Goal: Task Accomplishment & Management: Use online tool/utility

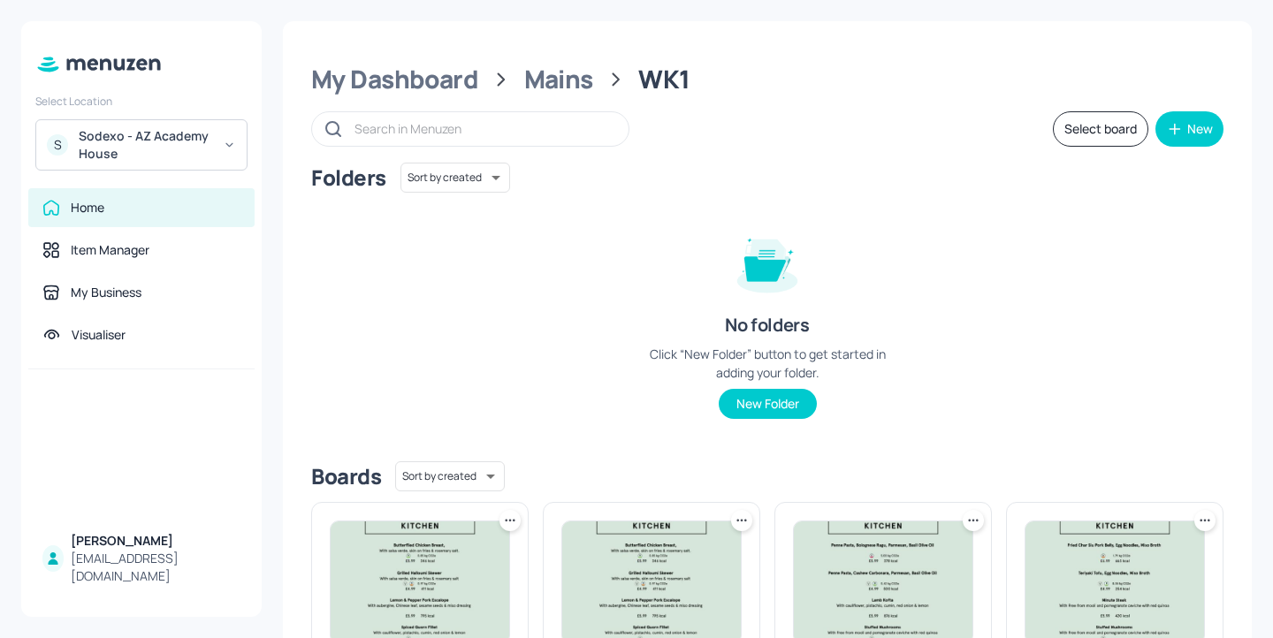
click at [423, 50] on div "My Dashboard Mains WK1 Select board New Folders Sort by created id ​ No folders…" at bounding box center [767, 597] width 969 height 1152
click at [423, 65] on div "My Dashboard" at bounding box center [394, 80] width 167 height 32
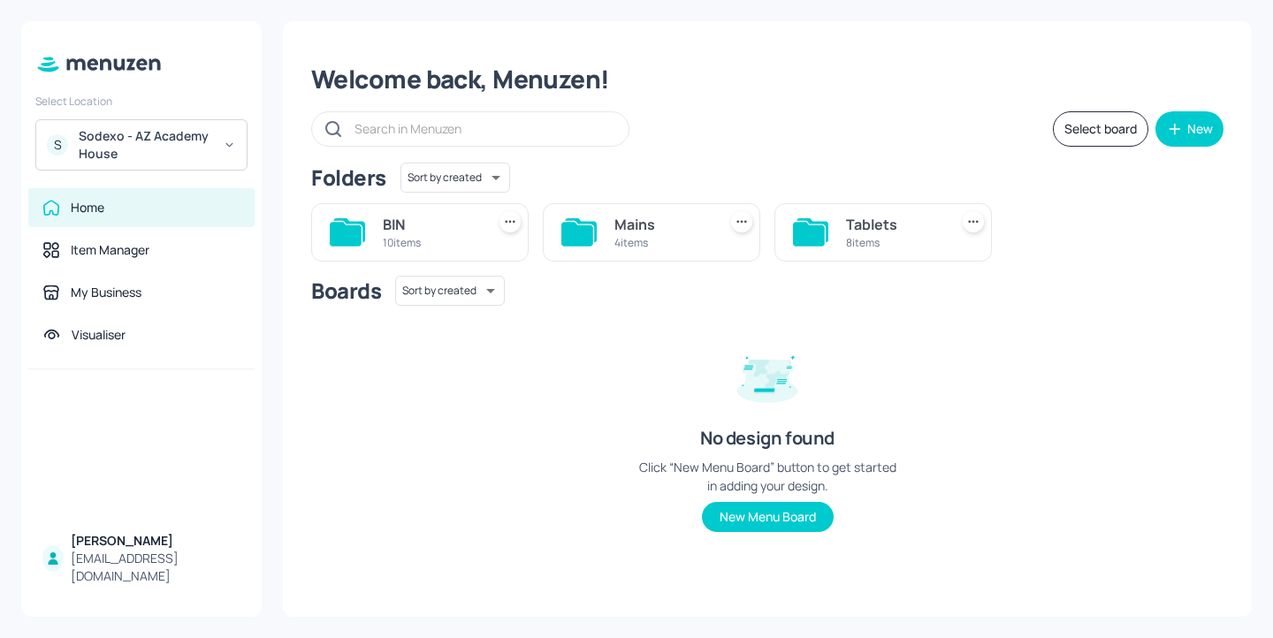
click at [868, 245] on div "8 items" at bounding box center [893, 242] width 95 height 15
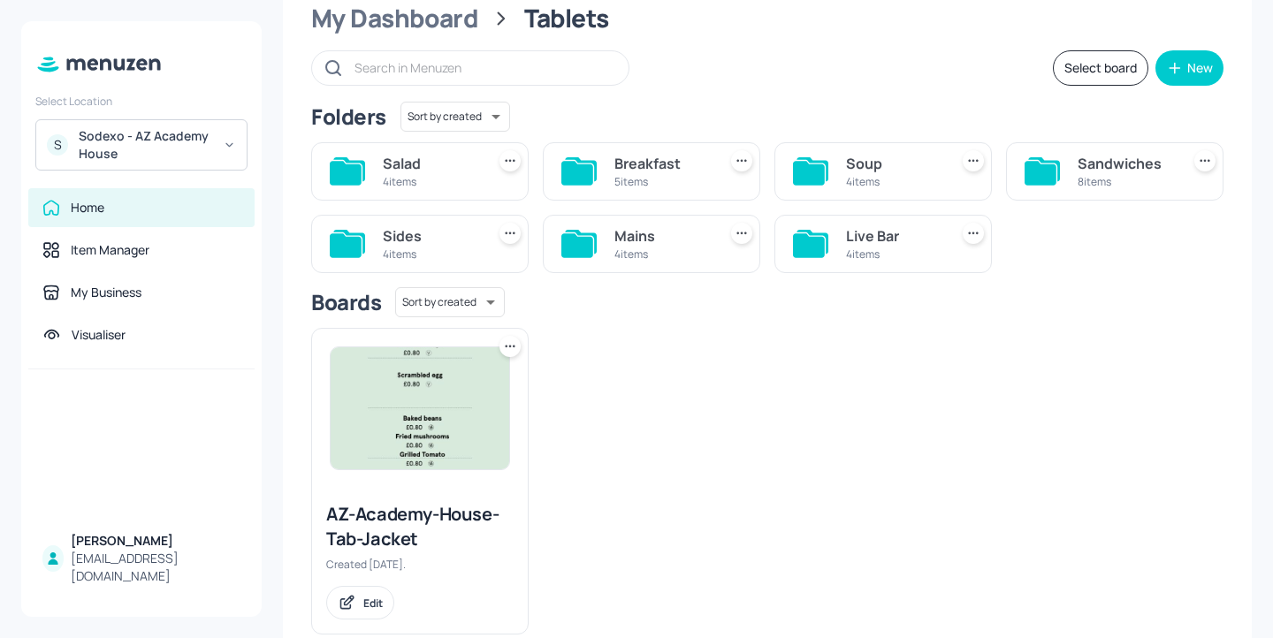
scroll to position [69, 0]
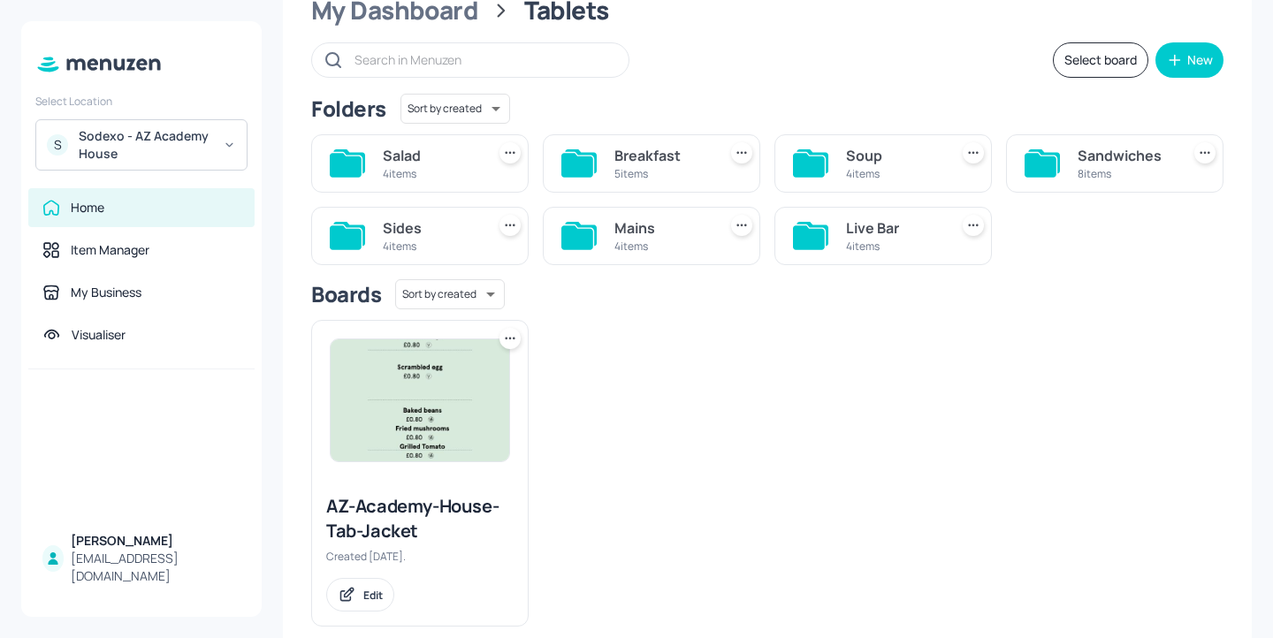
click at [656, 170] on div "5 items" at bounding box center [661, 173] width 95 height 15
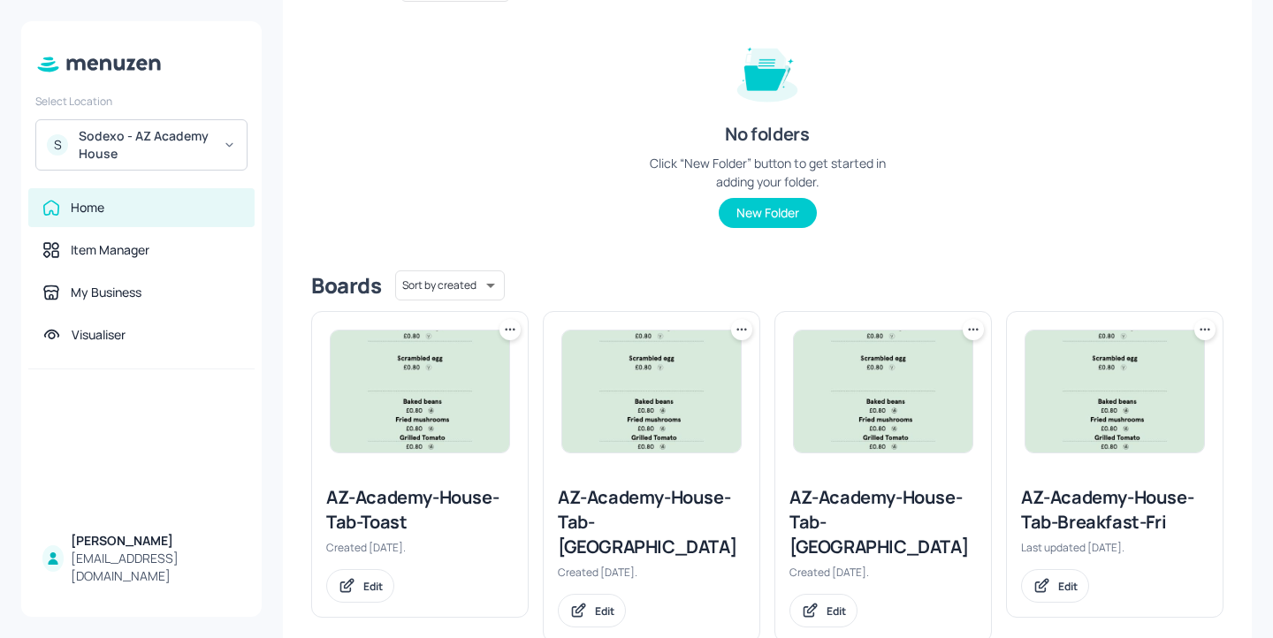
scroll to position [42, 0]
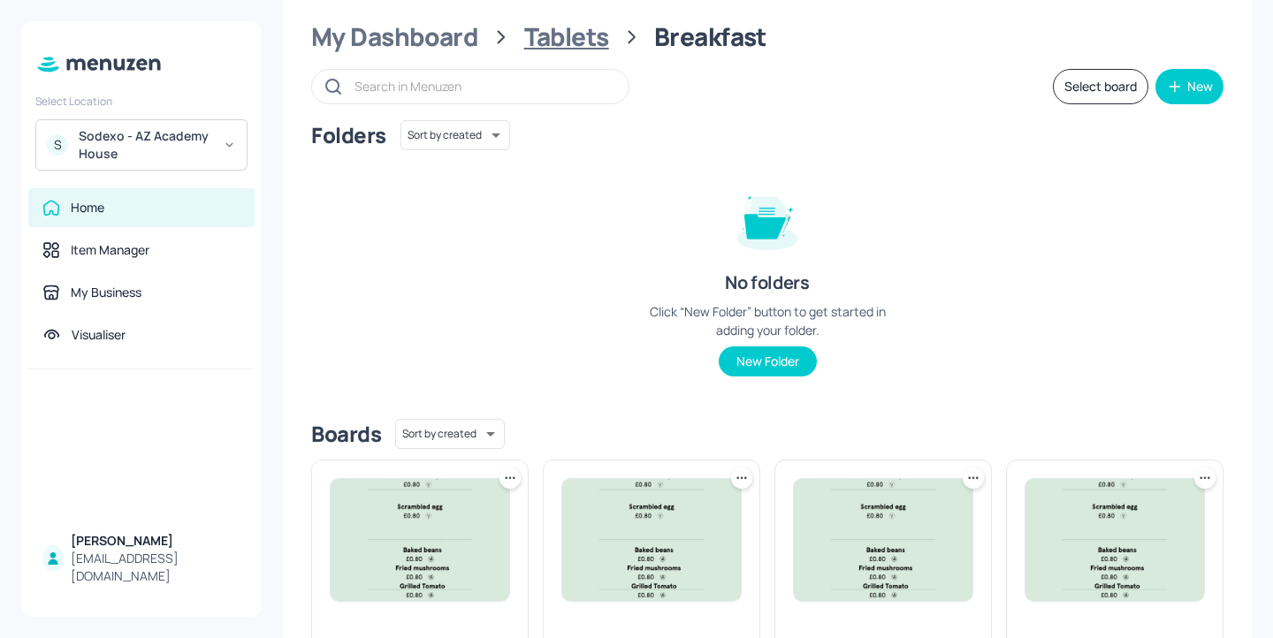
click at [580, 40] on div "Tablets" at bounding box center [566, 37] width 85 height 32
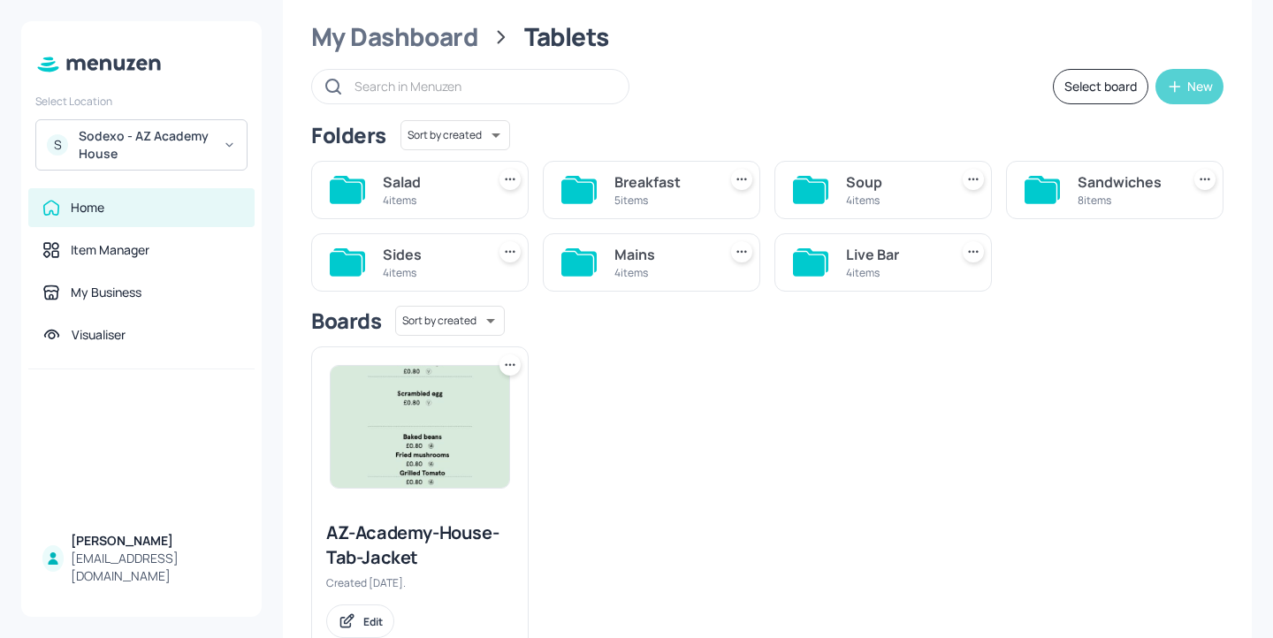
drag, startPoint x: 1266, startPoint y: 86, endPoint x: 1160, endPoint y: 84, distance: 105.2
click at [1159, 84] on div "My Dashboard Tablets Select board New Folders Sort by created id ​ Salad 4 item…" at bounding box center [767, 319] width 1011 height 638
click at [673, 197] on div "5 items" at bounding box center [661, 200] width 95 height 15
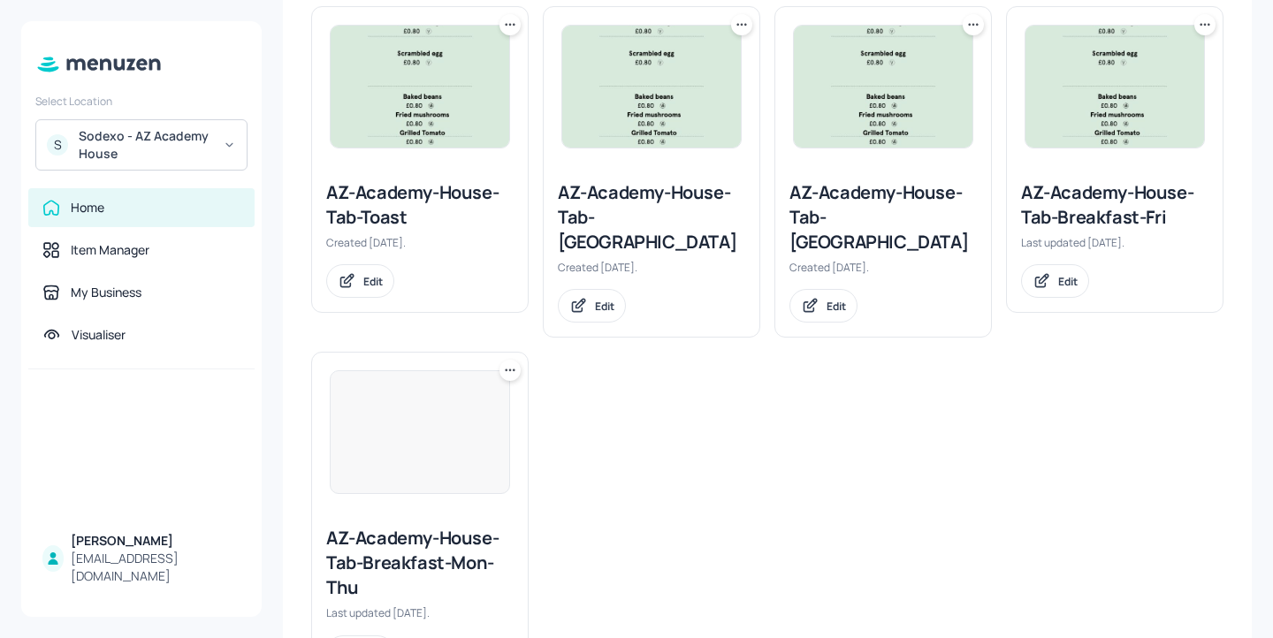
scroll to position [532, 0]
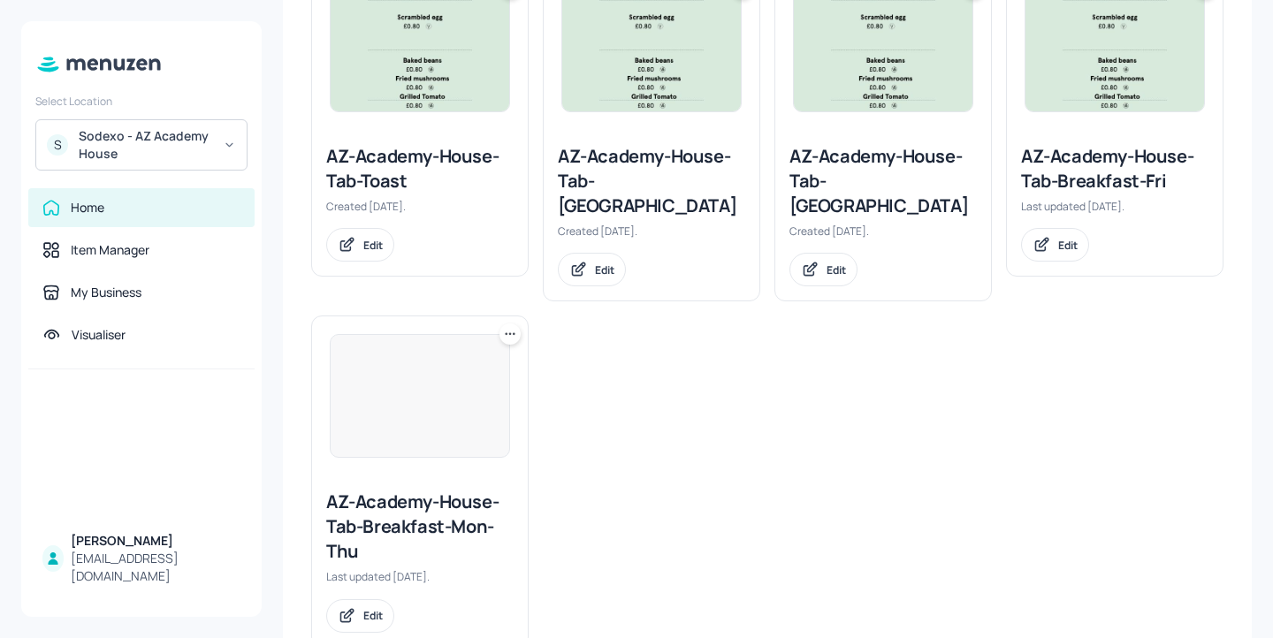
click at [471, 490] on div "AZ-Academy-House-Tab-Breakfast-Mon-Thu" at bounding box center [419, 527] width 187 height 74
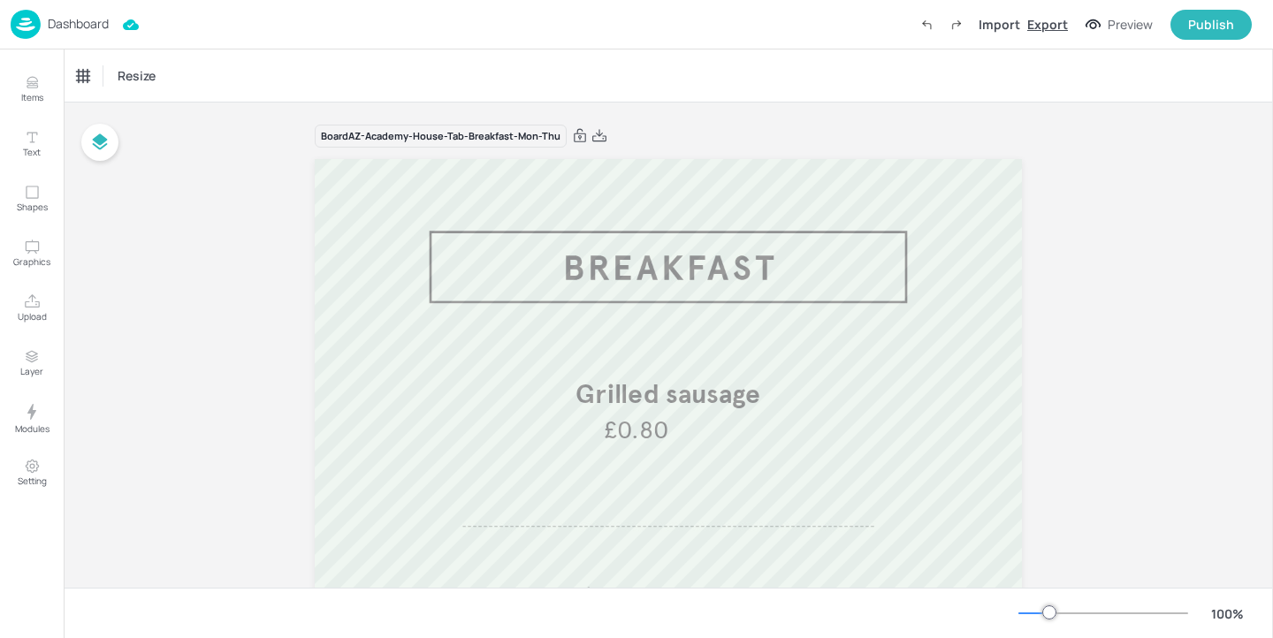
click at [1042, 24] on div "Export" at bounding box center [1047, 24] width 41 height 19
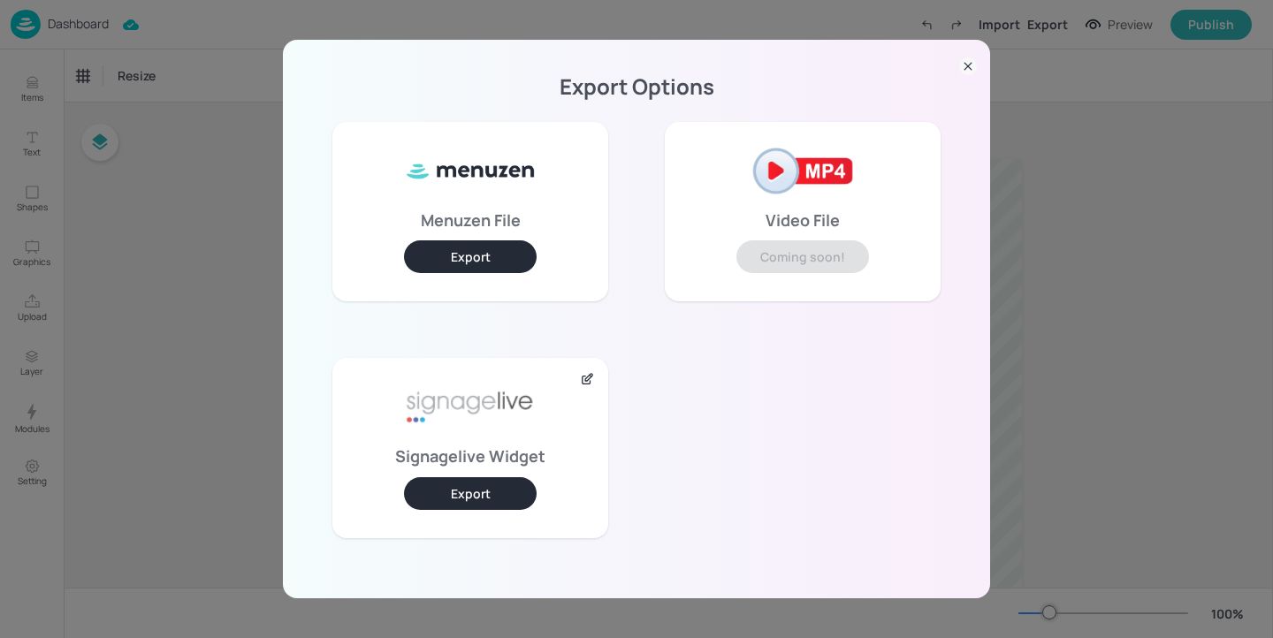
click at [475, 500] on button "Export" at bounding box center [470, 493] width 133 height 33
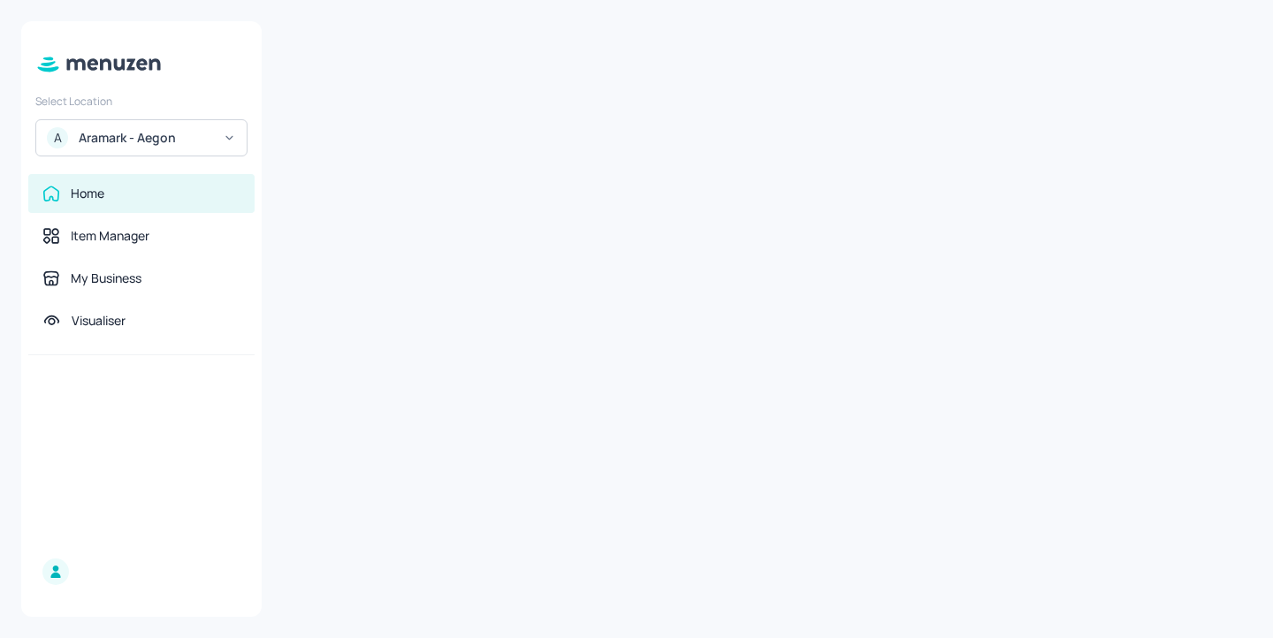
click at [186, 129] on div "Aramark - Aegon" at bounding box center [145, 138] width 133 height 18
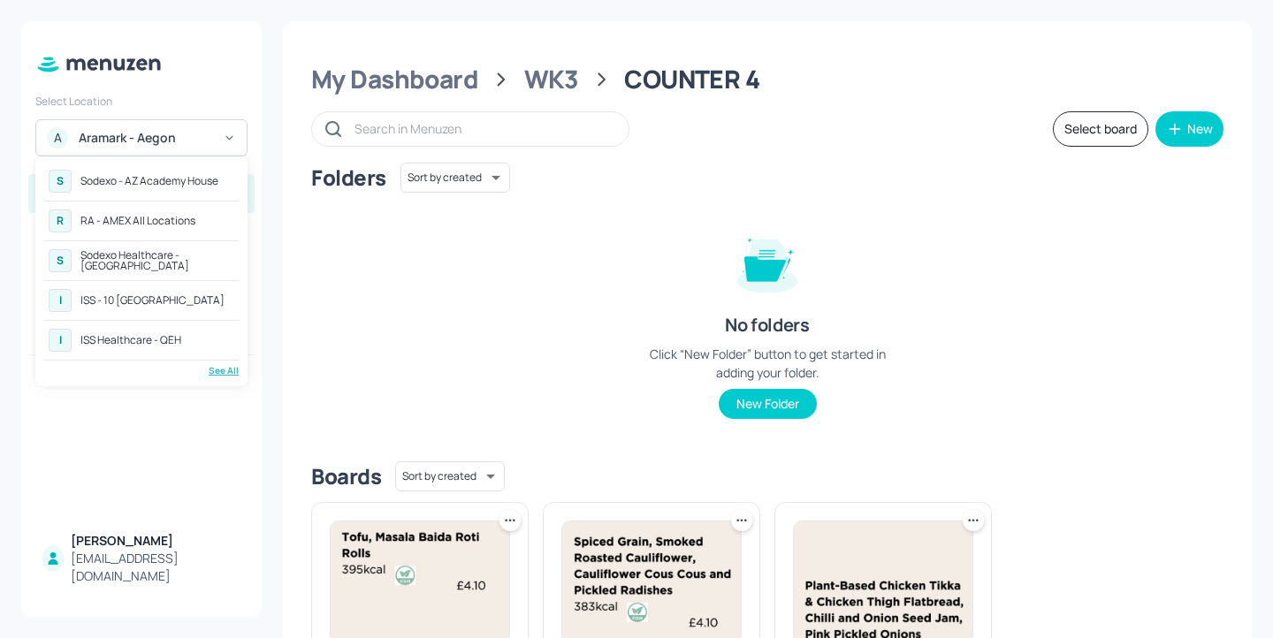
click at [224, 373] on div "See All" at bounding box center [141, 370] width 194 height 13
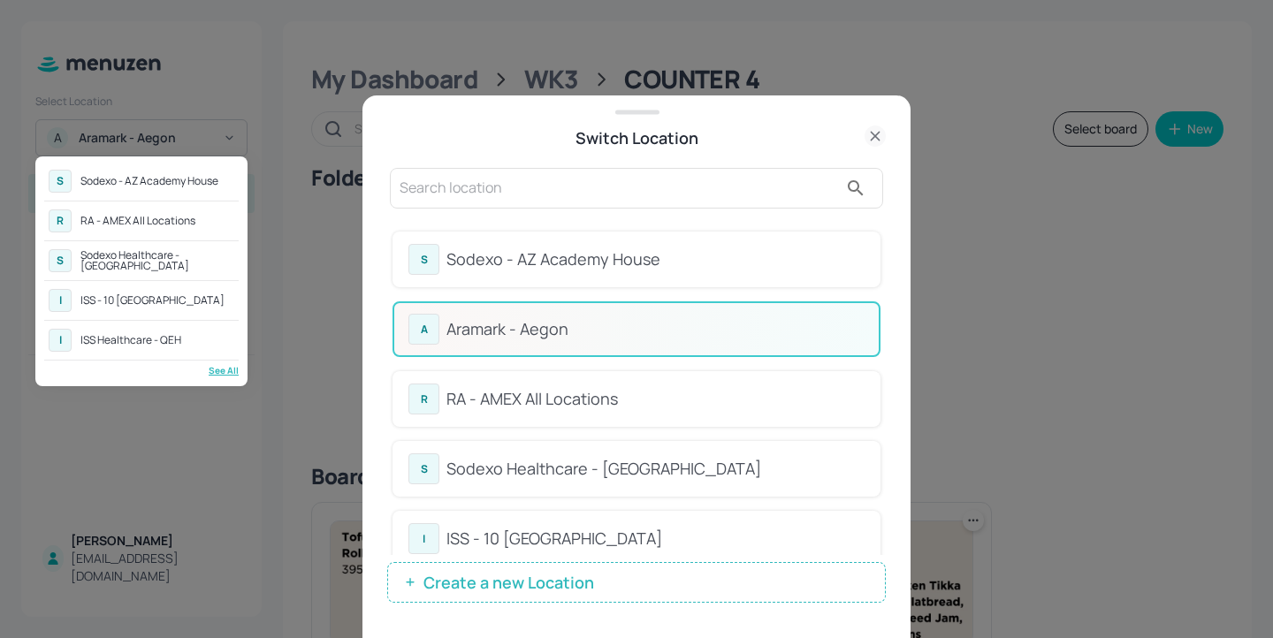
click at [604, 151] on div at bounding box center [636, 319] width 1273 height 638
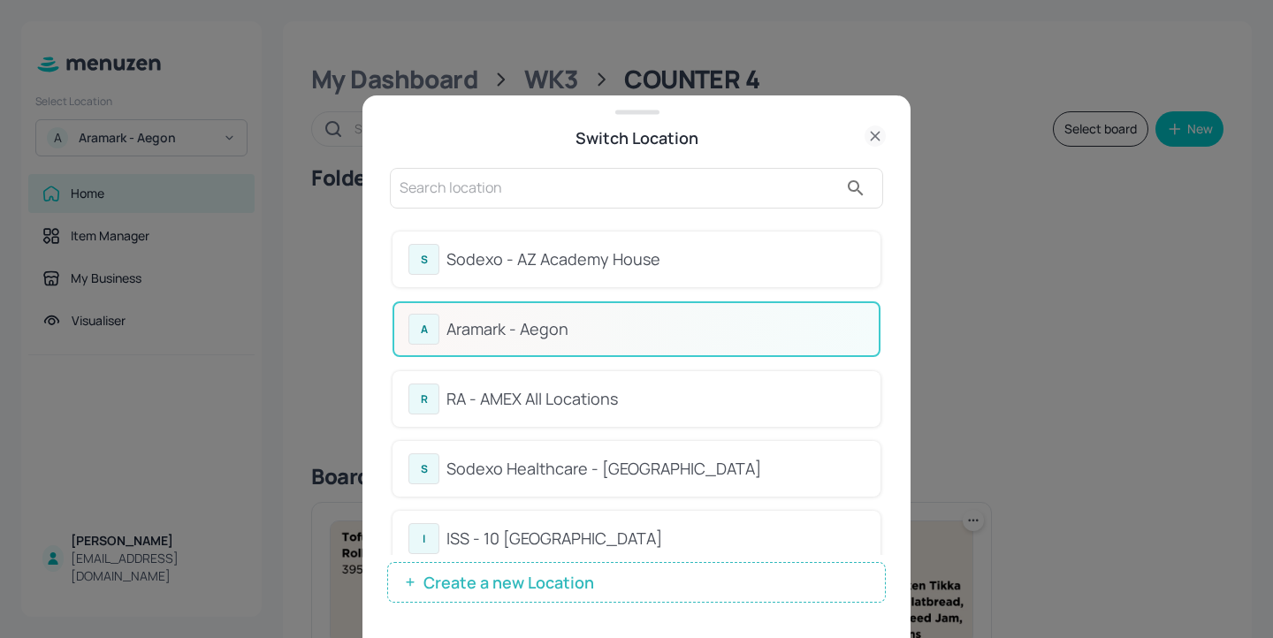
click at [531, 200] on input "text" at bounding box center [618, 188] width 438 height 28
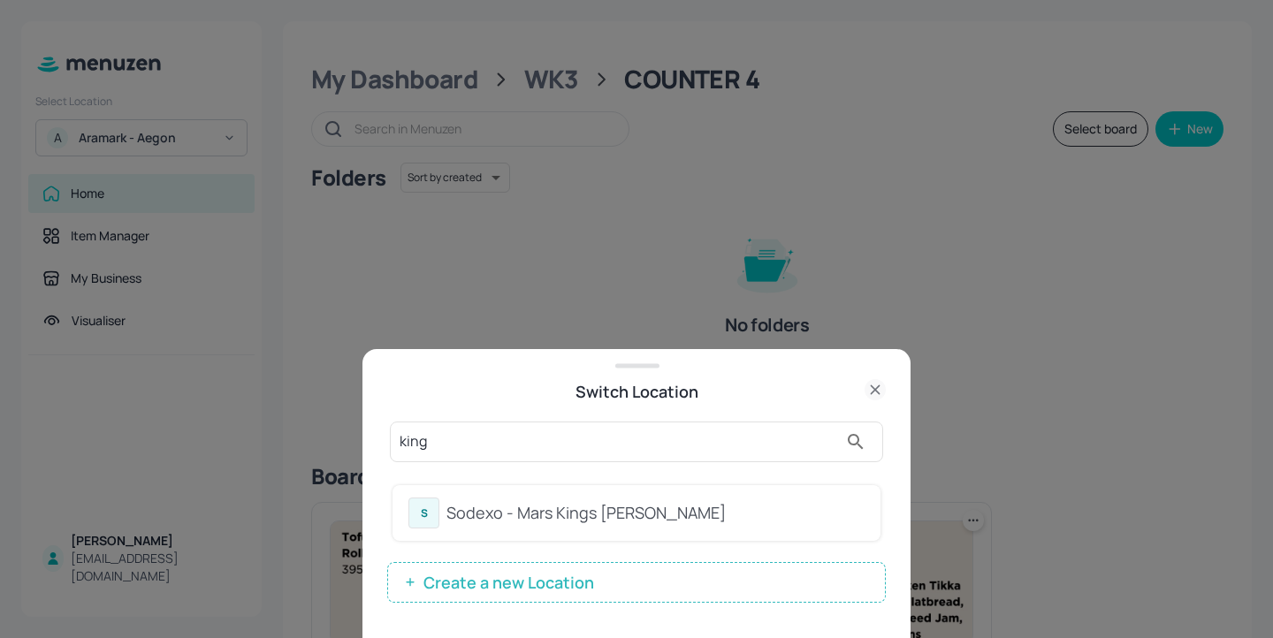
type input "king"
click at [590, 526] on div "S Sodexo - Mars Kings [PERSON_NAME]" at bounding box center [636, 513] width 456 height 31
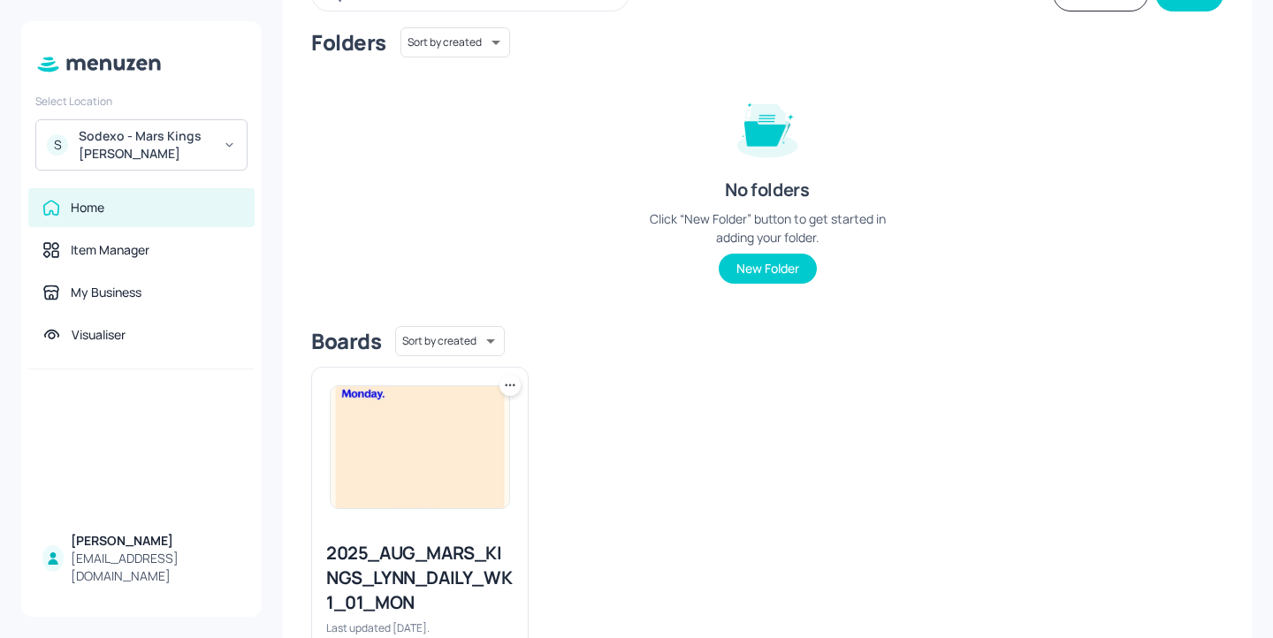
scroll to position [238, 0]
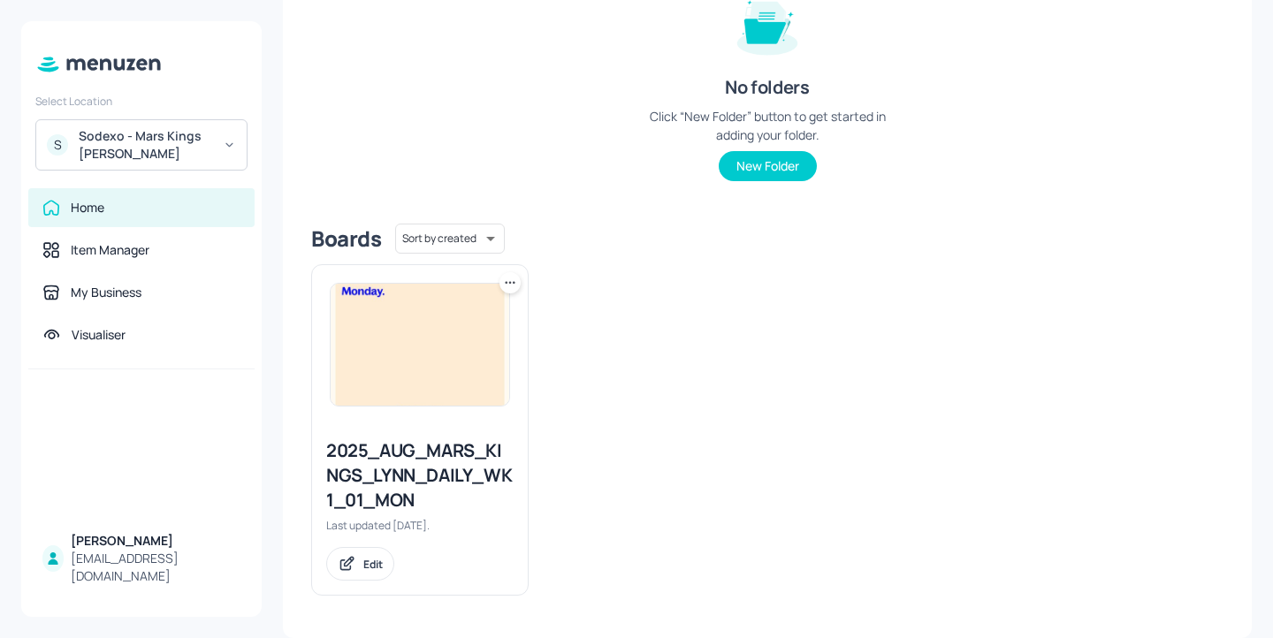
click at [452, 479] on div "2025_AUG_MARS_KINGS_LYNN_DAILY_WK1_01_MON" at bounding box center [419, 475] width 187 height 74
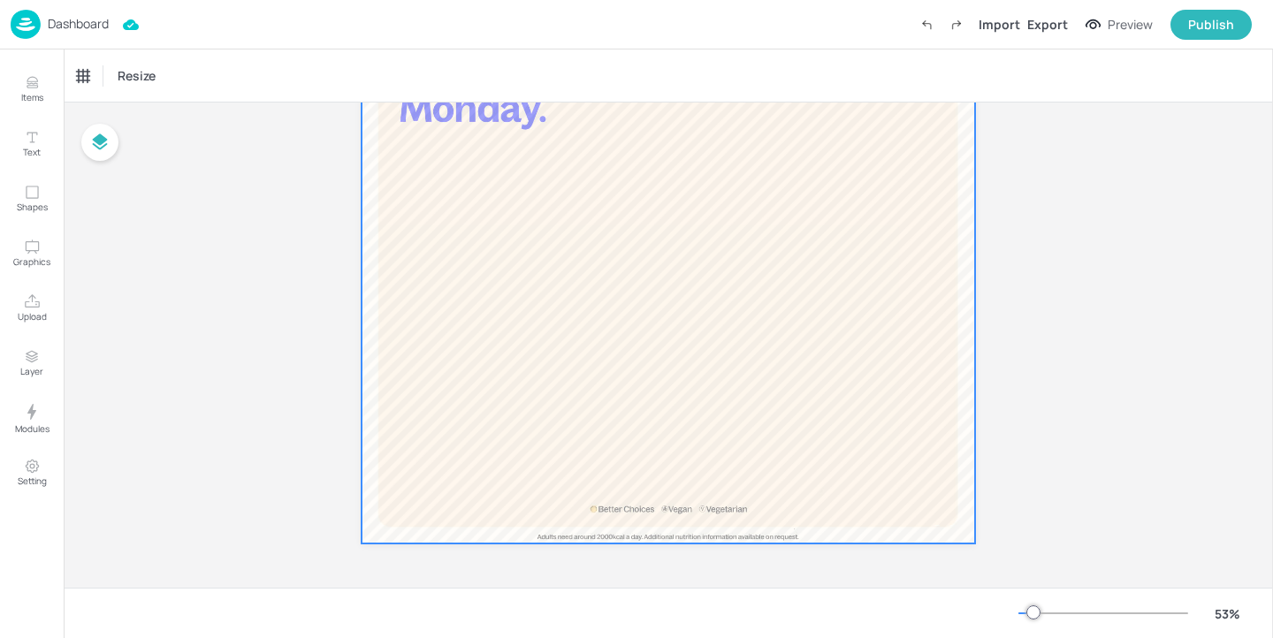
scroll to position [43, 0]
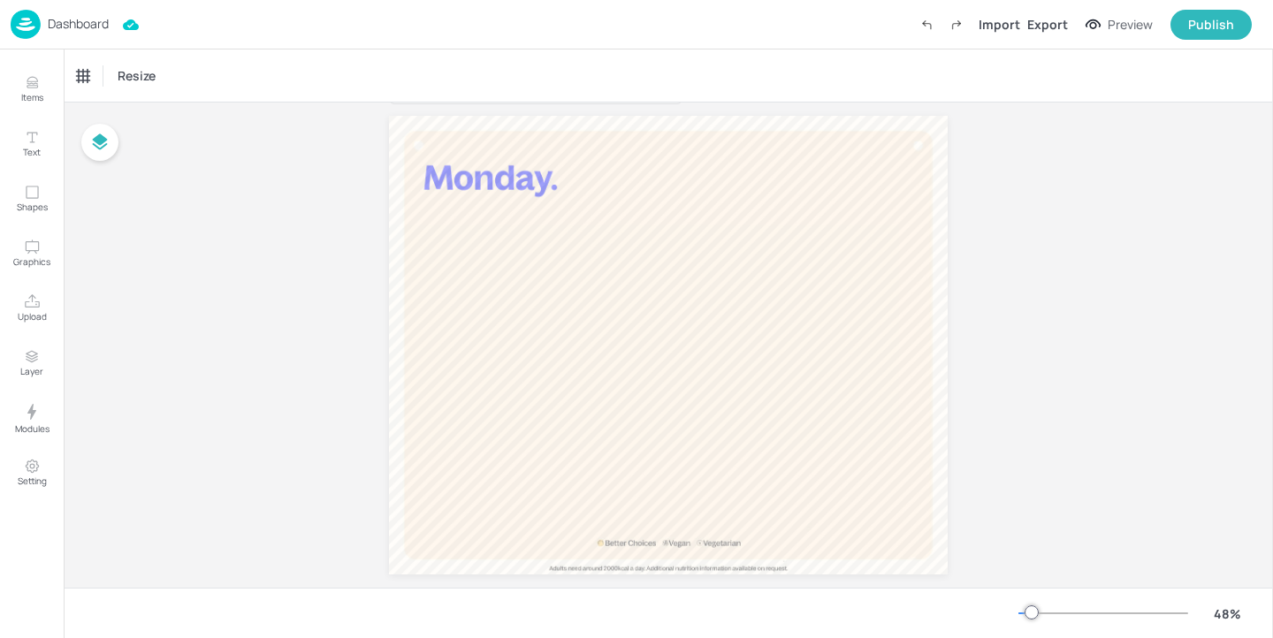
click at [73, 27] on p "Dashboard" at bounding box center [78, 24] width 61 height 12
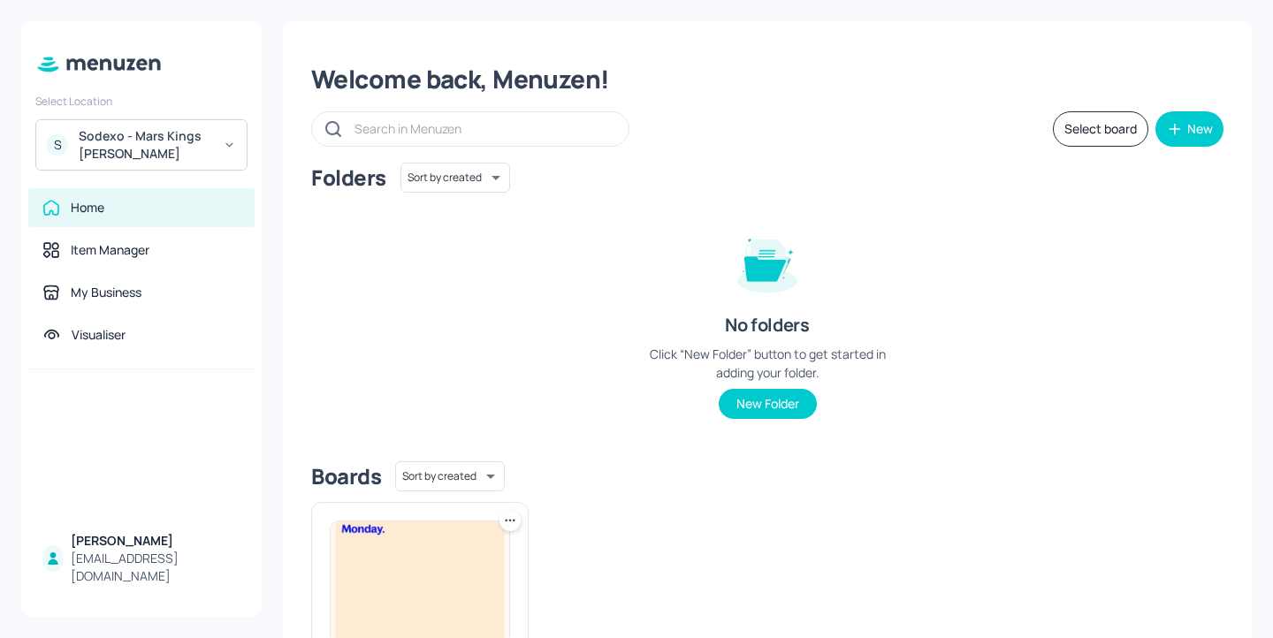
click at [170, 146] on div "Sodexo - Mars Kings [PERSON_NAME]" at bounding box center [145, 144] width 133 height 35
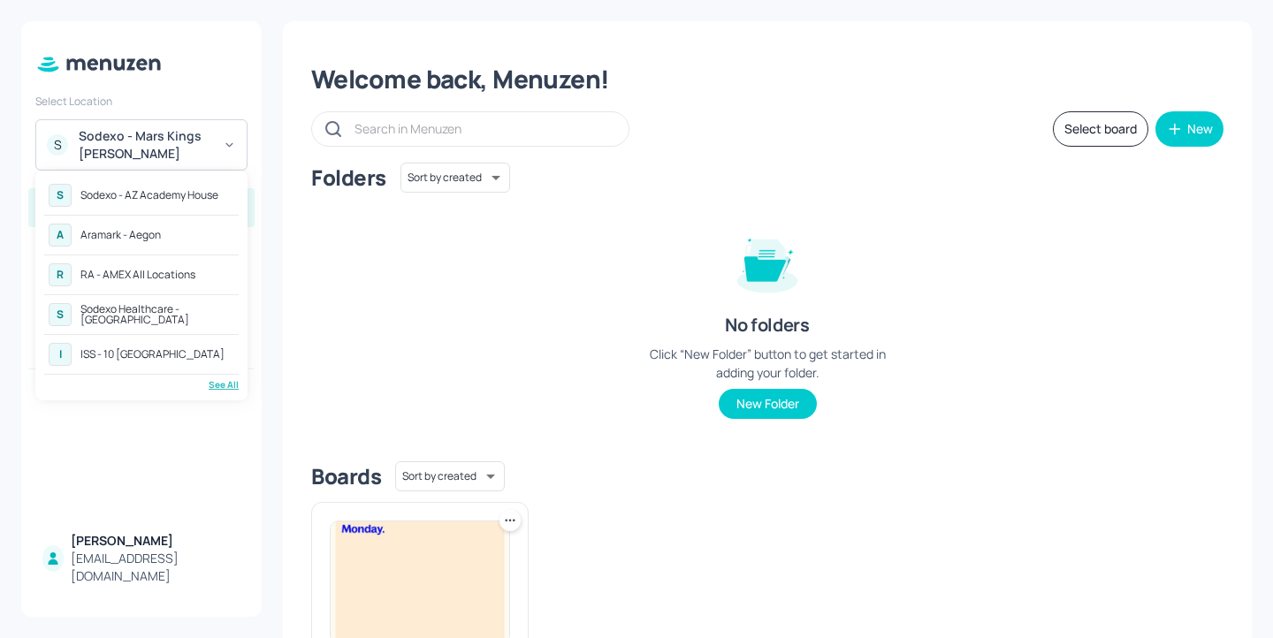
click at [218, 385] on div "See All" at bounding box center [141, 384] width 194 height 13
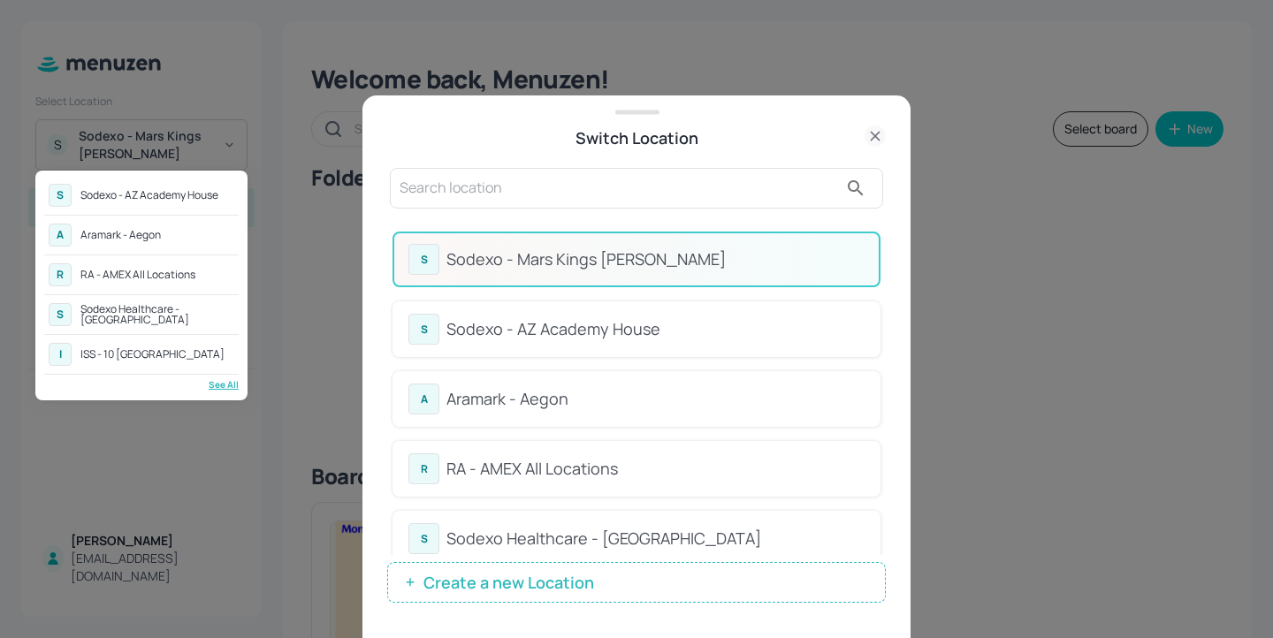
click at [882, 253] on div at bounding box center [636, 319] width 1273 height 638
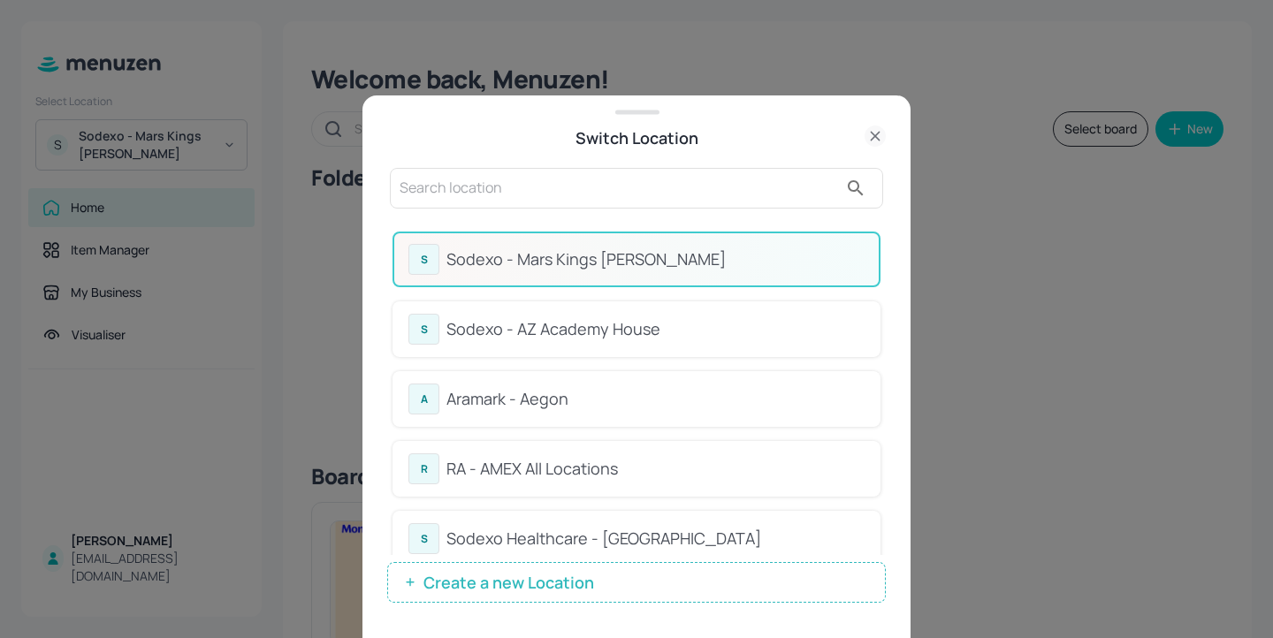
drag, startPoint x: 882, startPoint y: 253, endPoint x: 882, endPoint y: 277, distance: 24.7
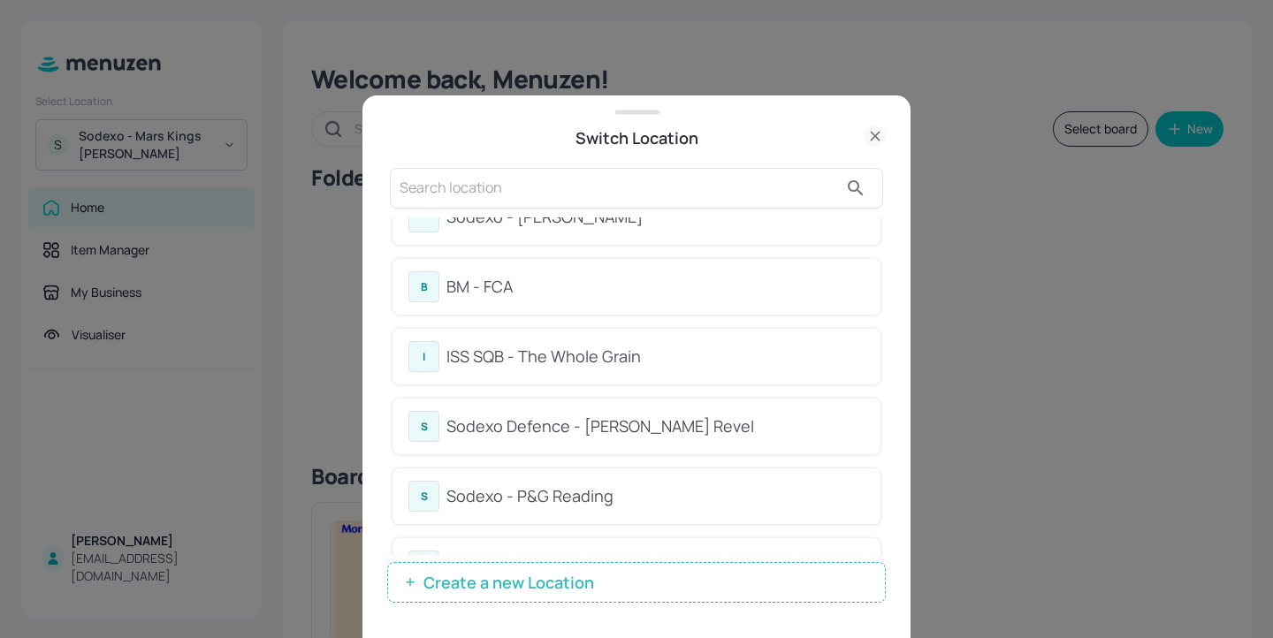
scroll to position [620, 0]
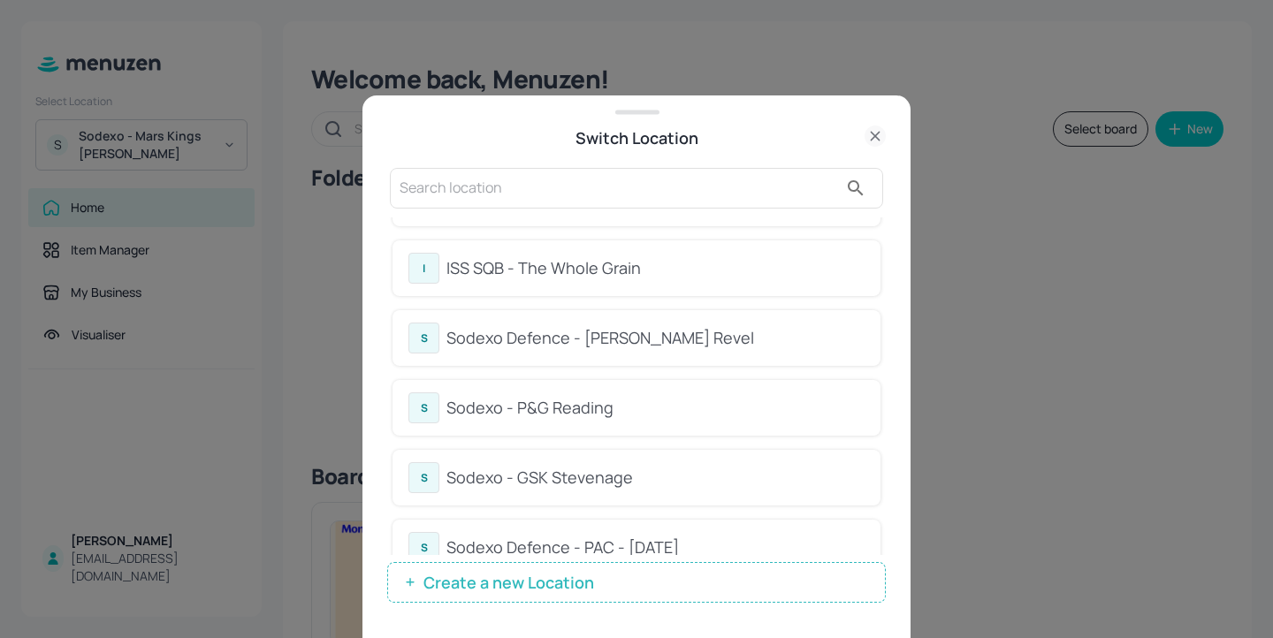
click at [671, 336] on div "Sodexo Defence - [PERSON_NAME] Revel" at bounding box center [655, 338] width 418 height 24
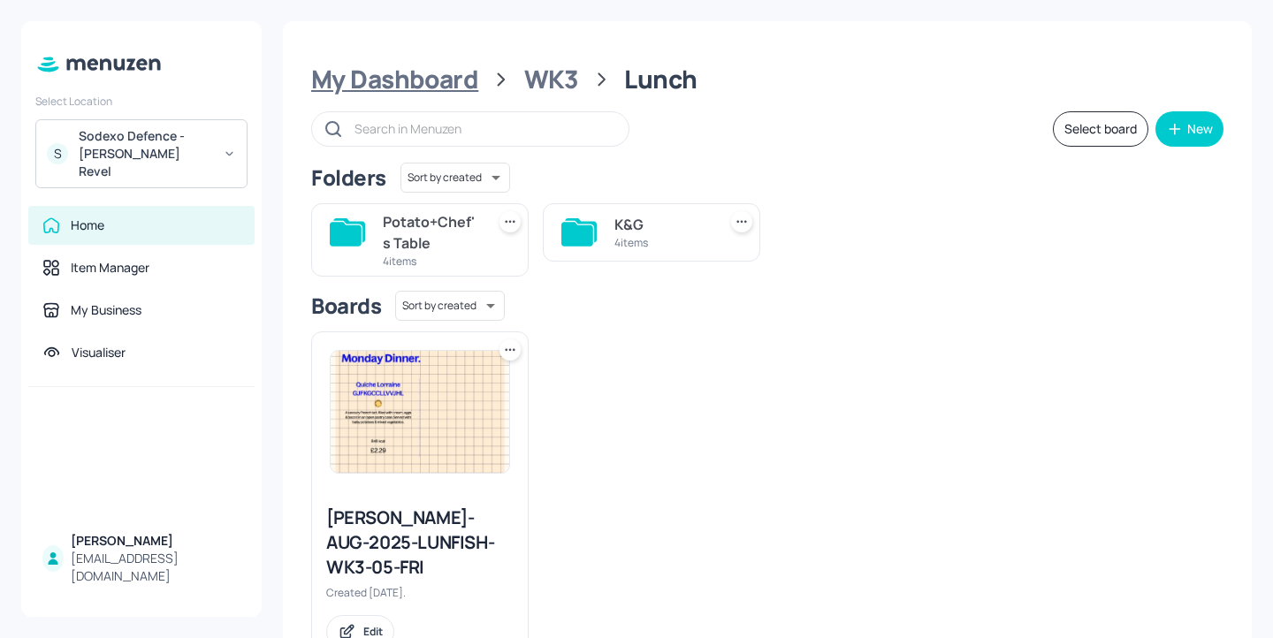
click at [446, 91] on div "My Dashboard" at bounding box center [394, 80] width 167 height 32
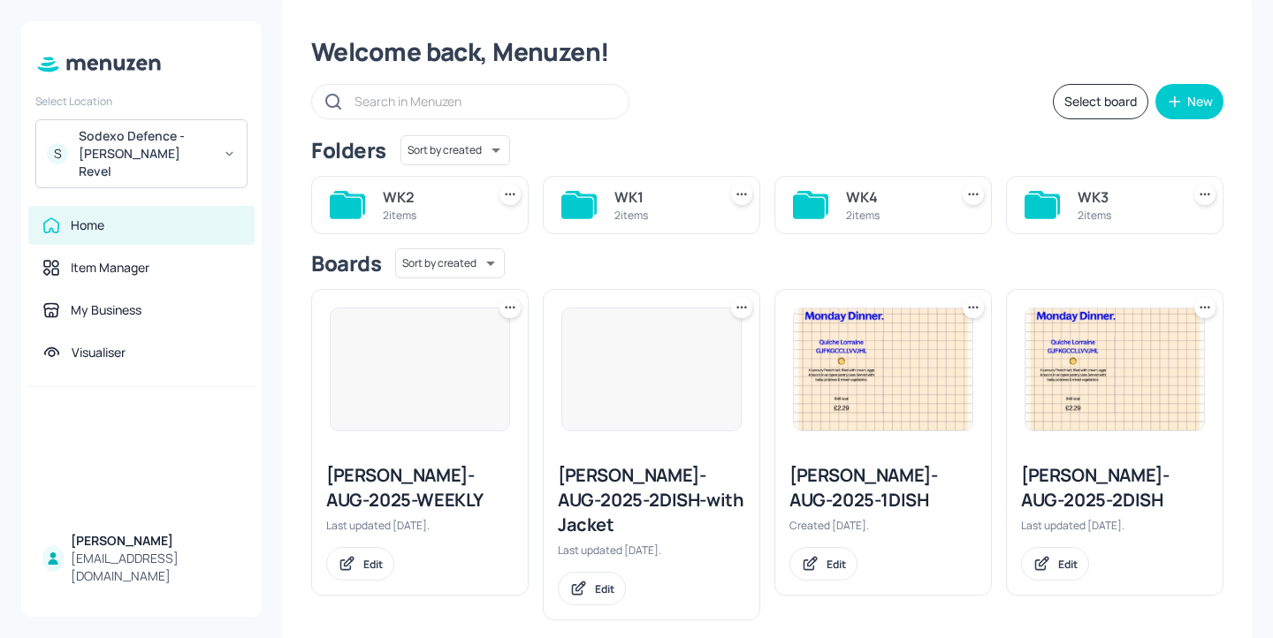
scroll to position [27, 0]
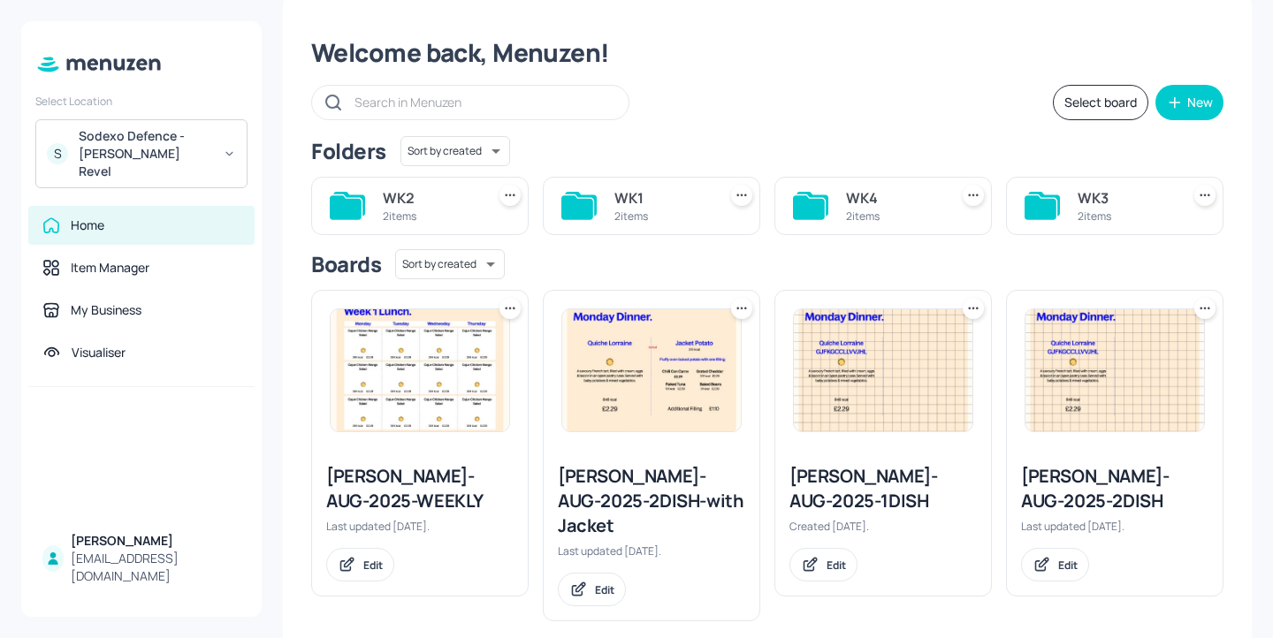
click at [437, 474] on div "[PERSON_NAME]-AUG-2025-WEEKLY" at bounding box center [419, 488] width 187 height 49
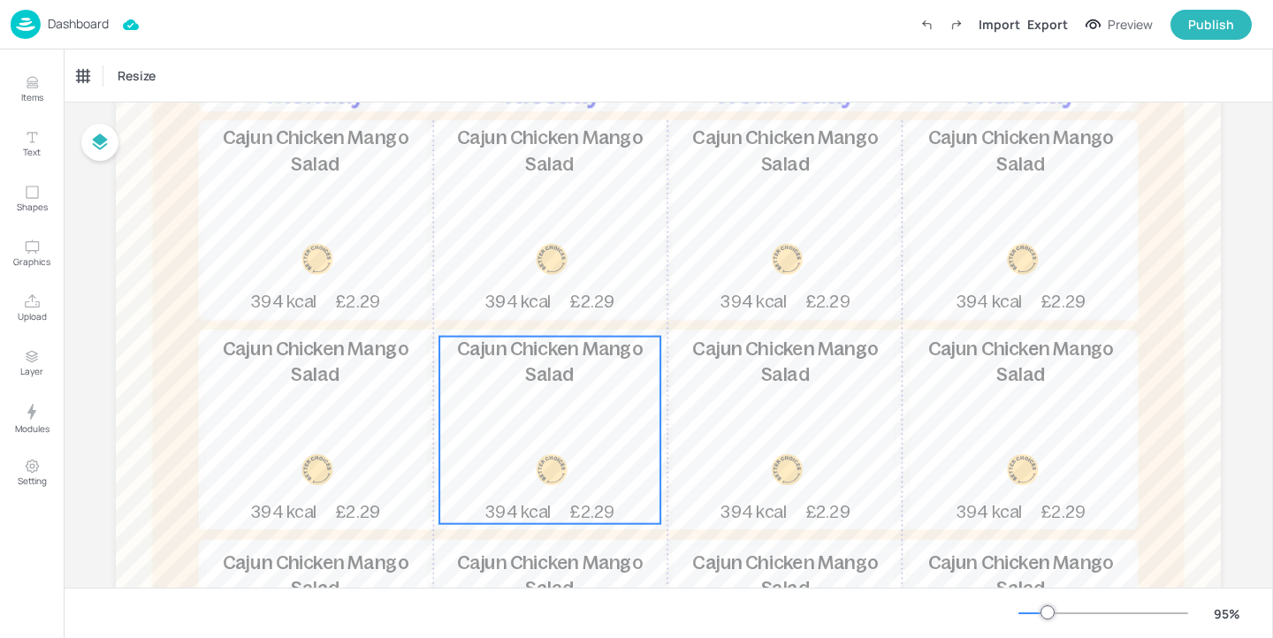
scroll to position [194, 0]
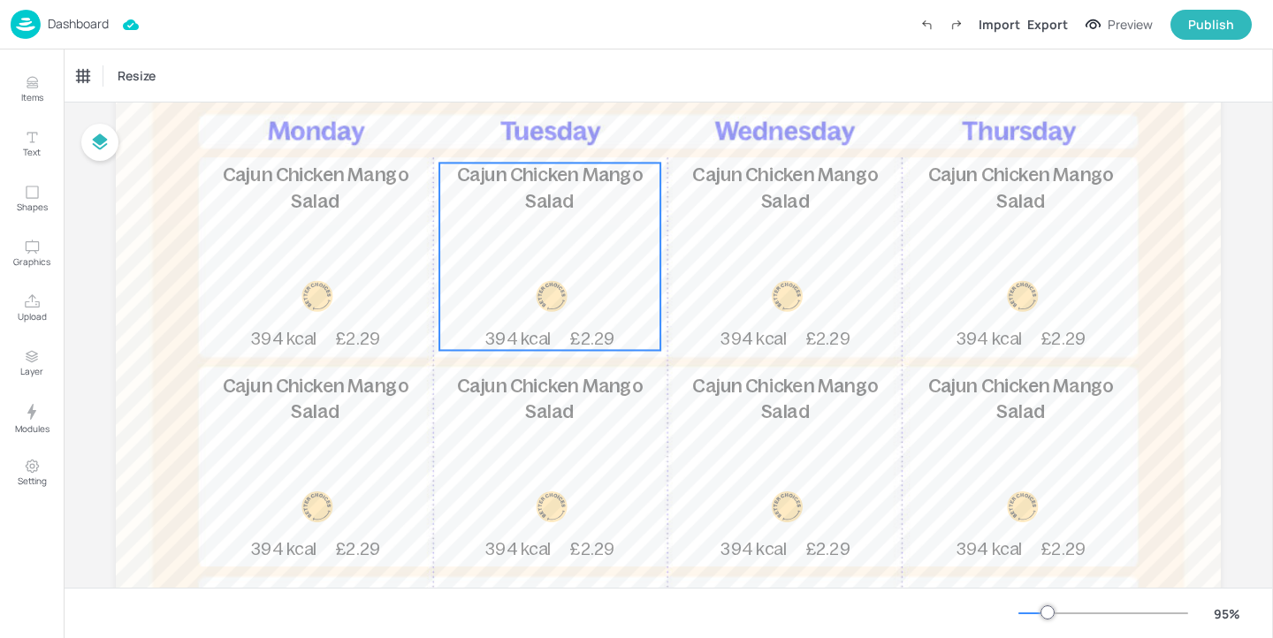
click at [541, 314] on div at bounding box center [551, 304] width 67 height 49
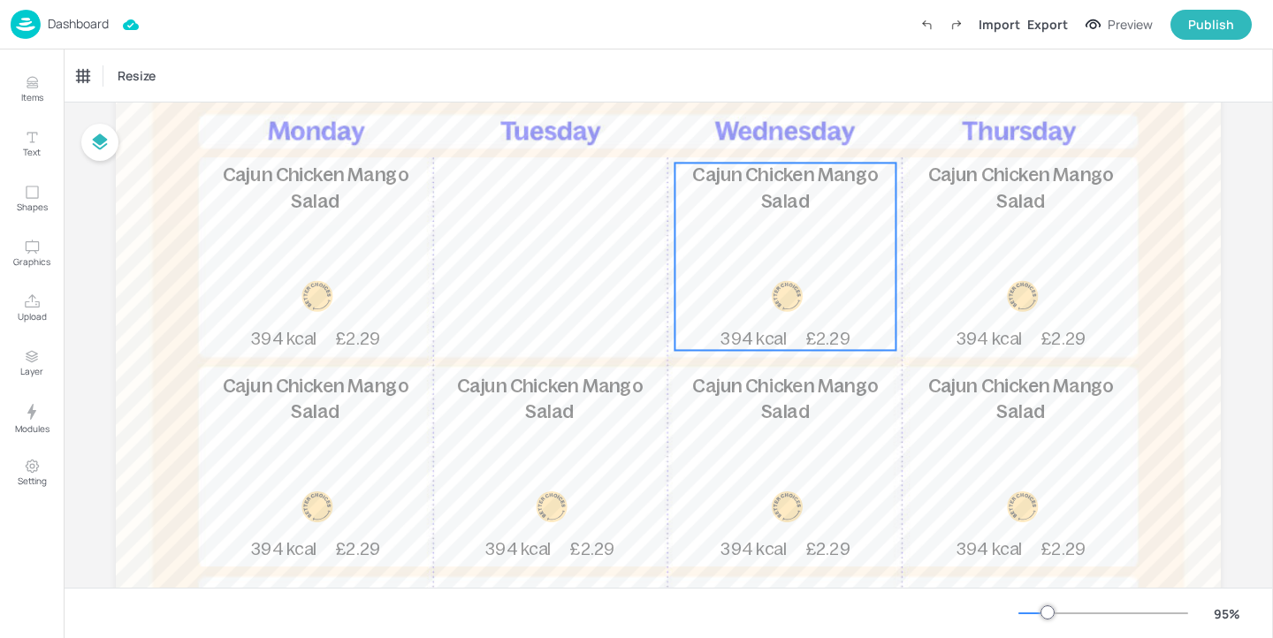
click at [726, 299] on div "Cajun Chicken Mango Salad 394 kcal £2.29" at bounding box center [784, 256] width 221 height 187
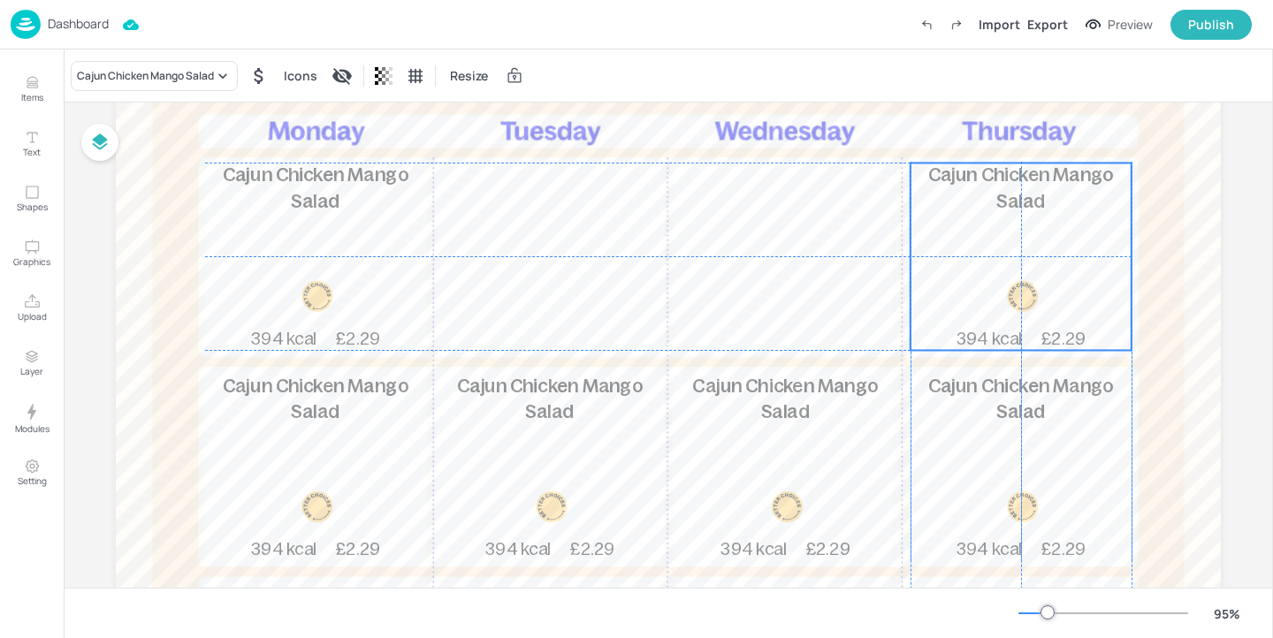
click at [1053, 304] on div at bounding box center [1022, 296] width 67 height 32
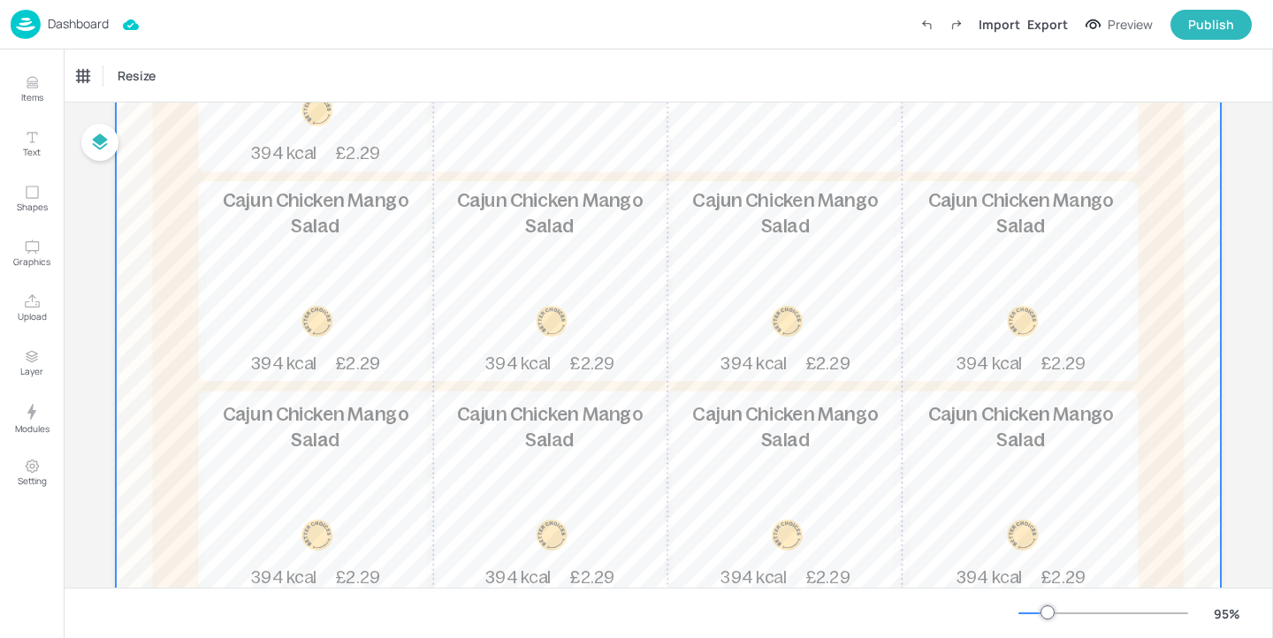
scroll to position [522, 0]
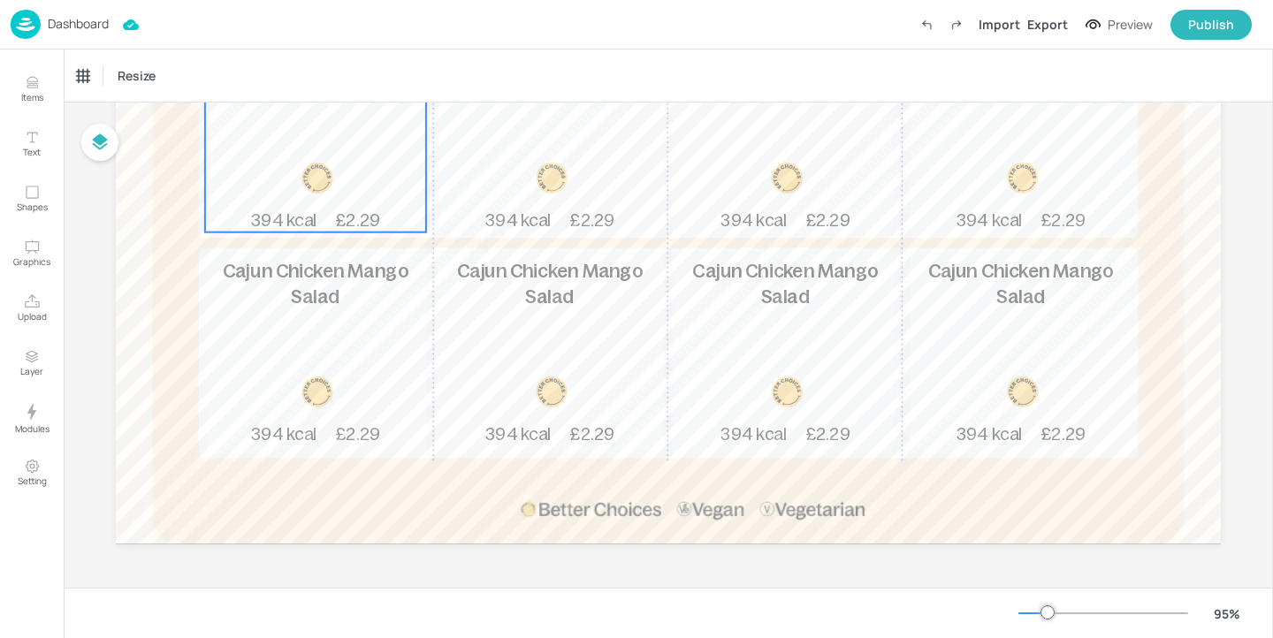
click at [289, 217] on span "394 kcal" at bounding box center [283, 220] width 65 height 19
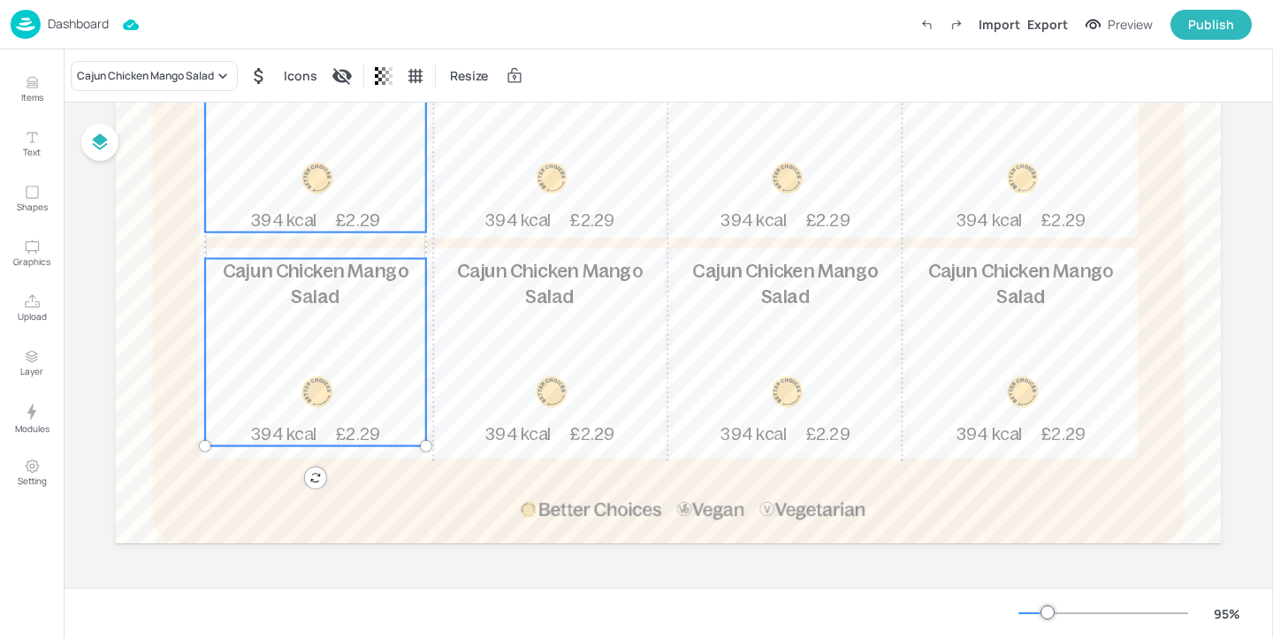
click at [350, 390] on div "Cajun Chicken Mango Salad 394 kcal £2.29" at bounding box center [315, 352] width 221 height 187
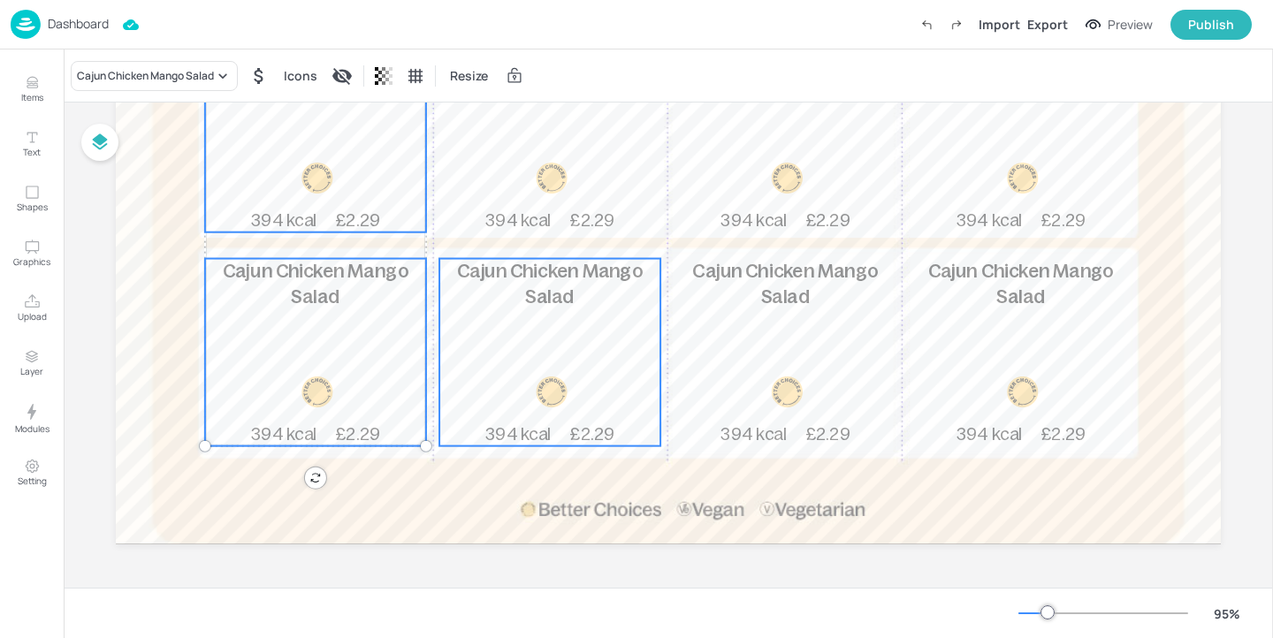
click at [524, 390] on div at bounding box center [551, 392] width 67 height 32
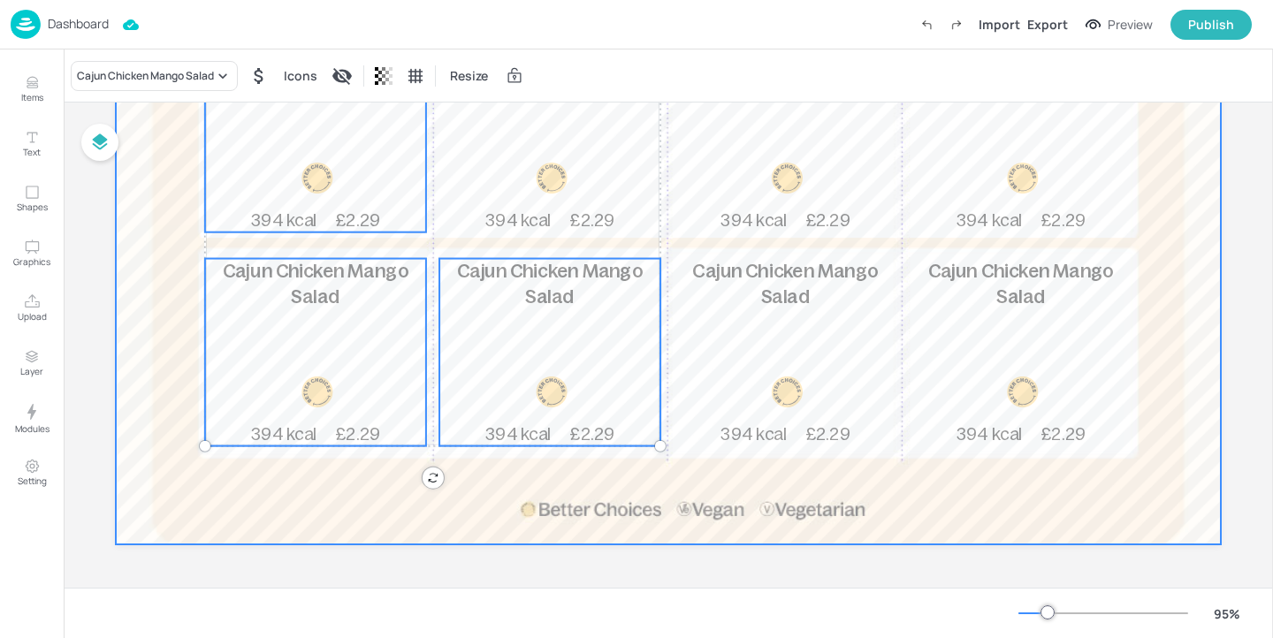
click at [524, 198] on div at bounding box center [551, 187] width 67 height 49
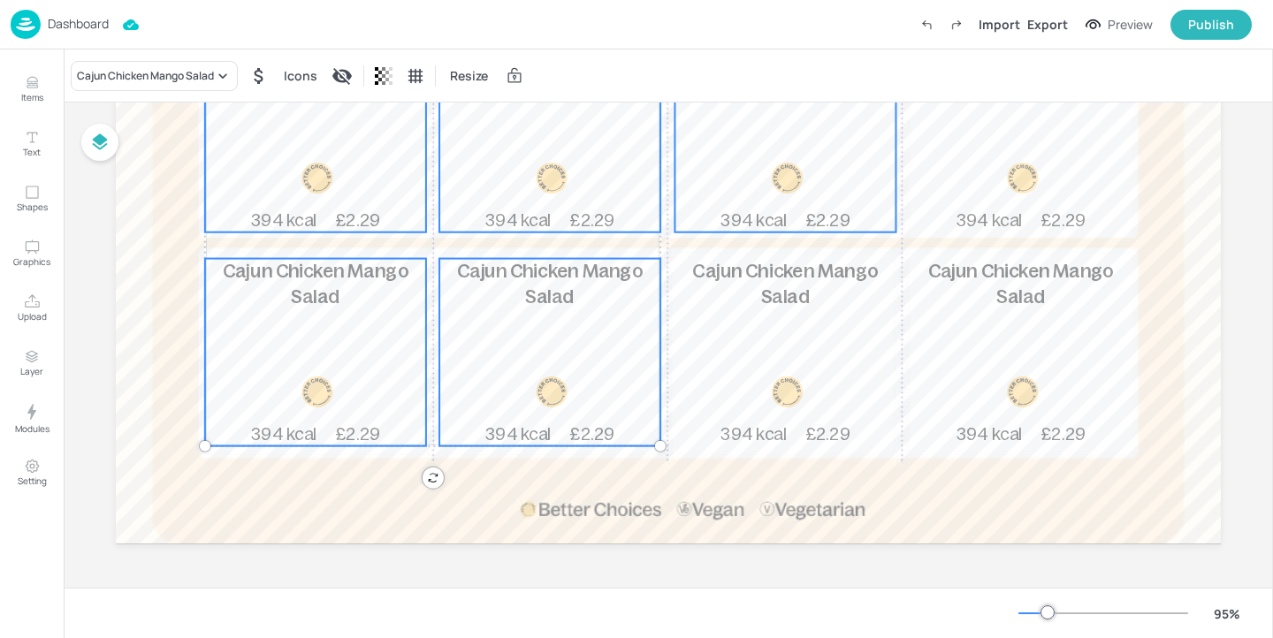
click at [810, 194] on div at bounding box center [786, 187] width 67 height 49
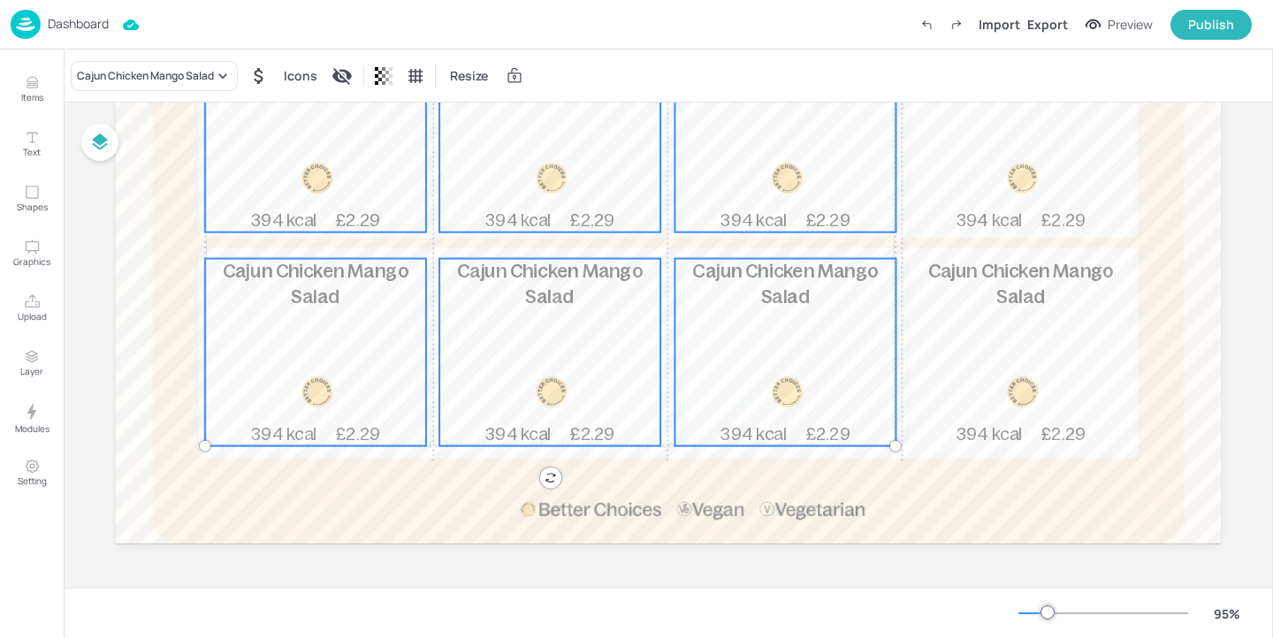
click at [799, 375] on div "Cajun Chicken Mango Salad 394 kcal £2.29" at bounding box center [784, 352] width 221 height 187
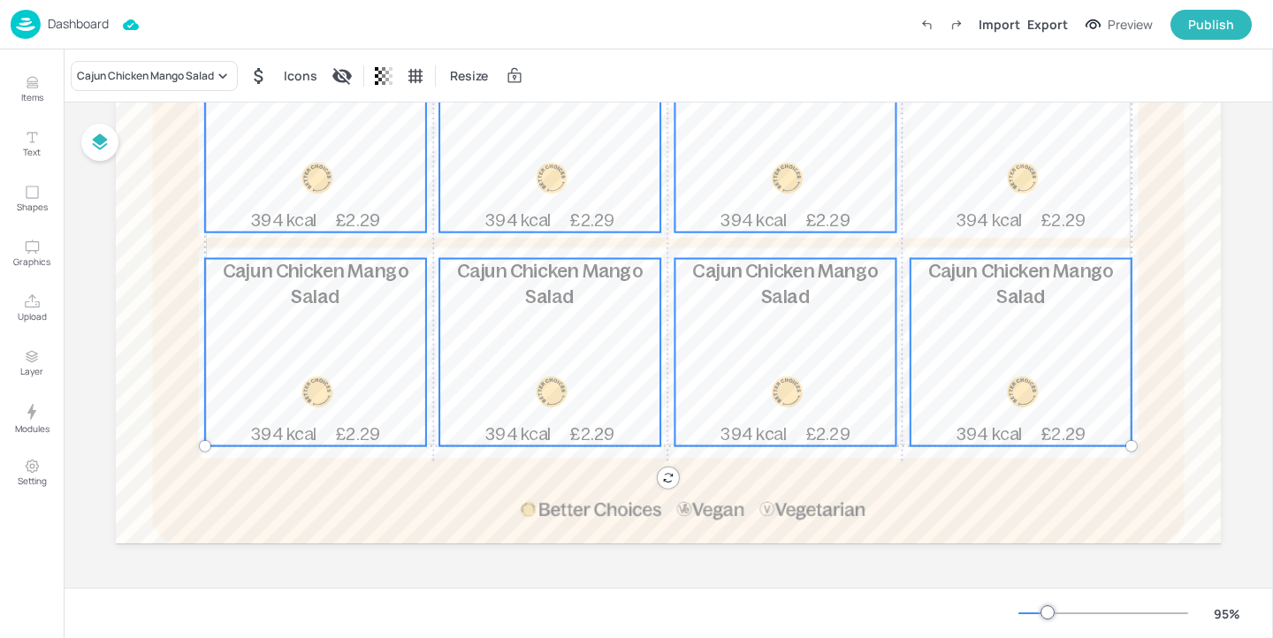
click at [983, 369] on div "Cajun Chicken Mango Salad 394 kcal £2.29" at bounding box center [1020, 352] width 221 height 187
click at [982, 166] on div "Cajun Chicken Mango Salad 394 kcal £2.29" at bounding box center [1020, 138] width 221 height 187
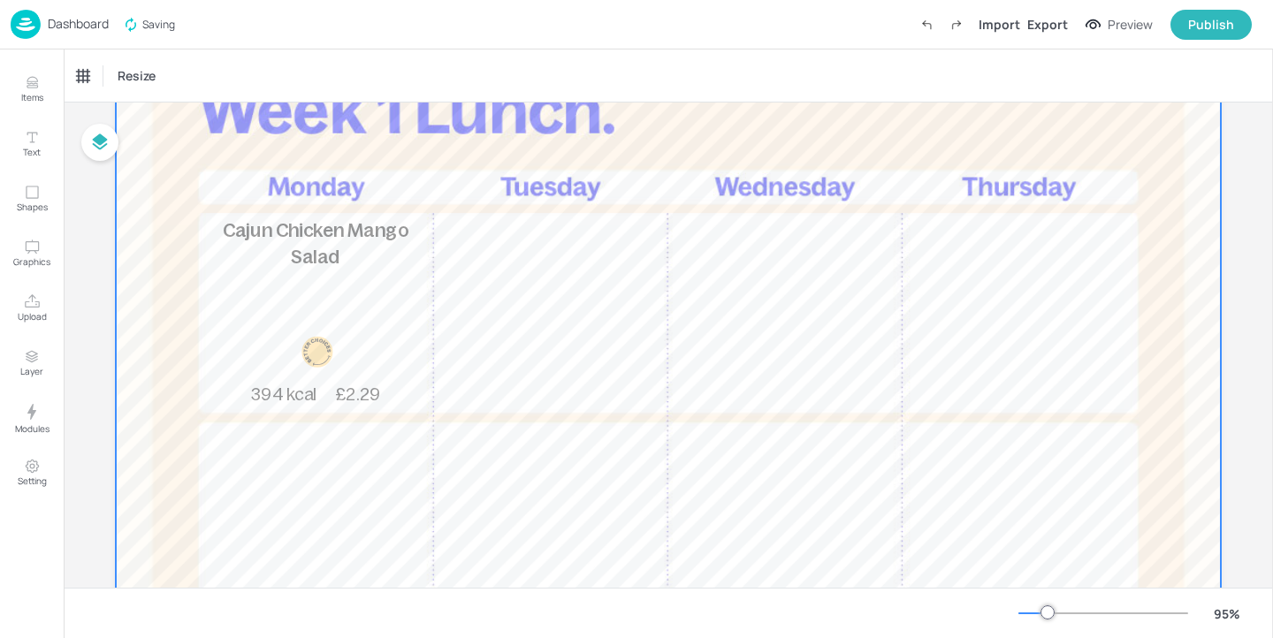
scroll to position [0, 0]
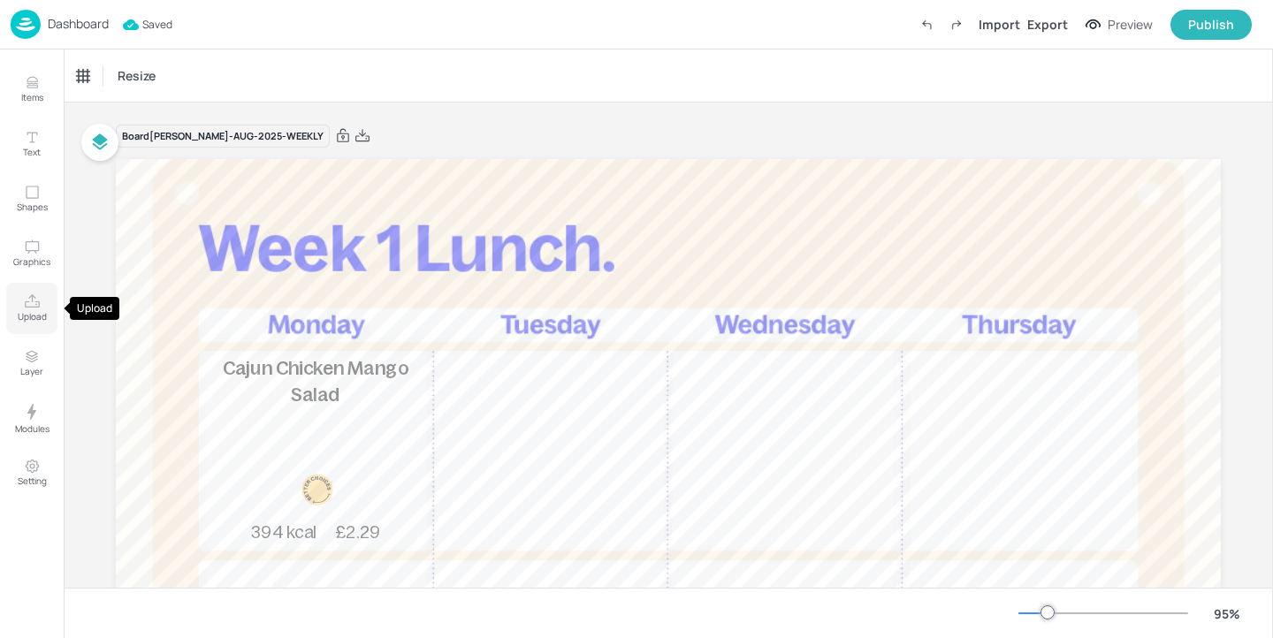
click at [26, 296] on icon "Upload" at bounding box center [32, 301] width 17 height 17
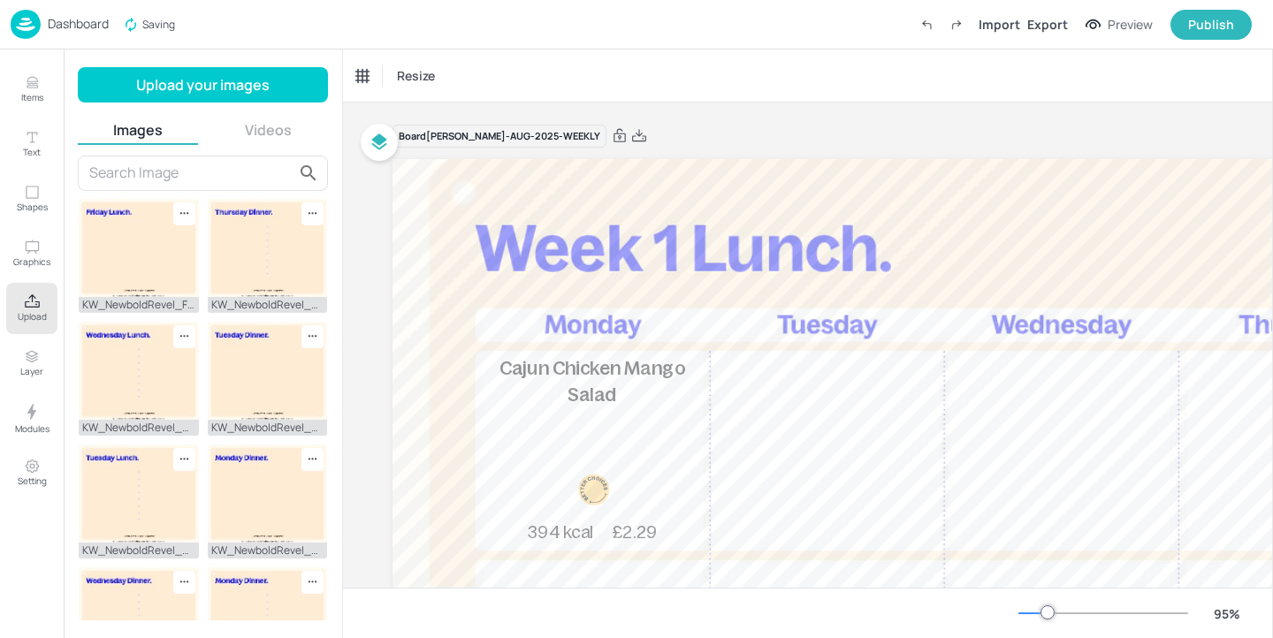
scroll to position [536, 0]
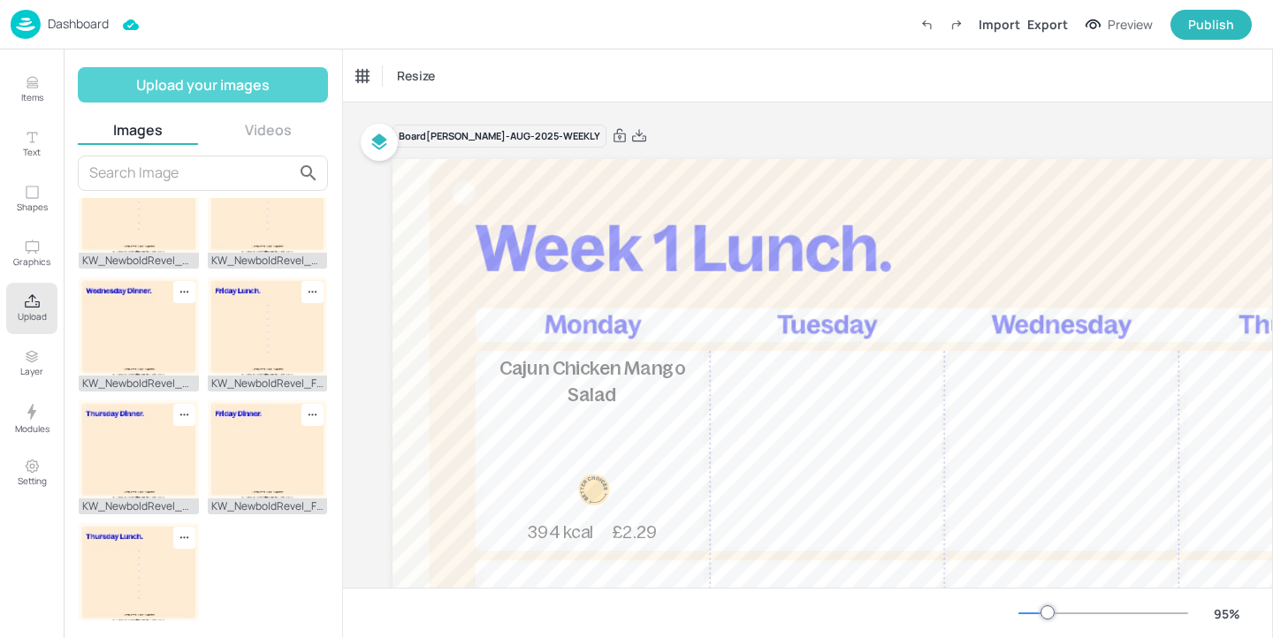
click at [199, 96] on button "Upload your images" at bounding box center [203, 84] width 250 height 35
click at [223, 100] on button "Upload your images" at bounding box center [203, 84] width 250 height 35
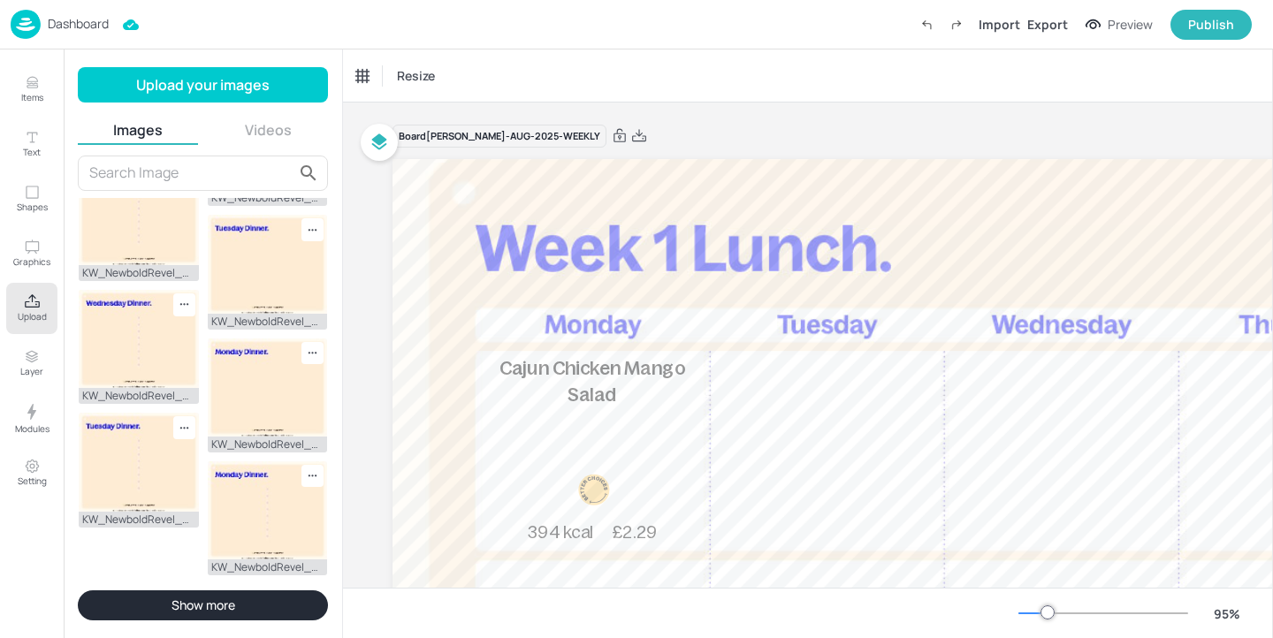
scroll to position [673, 0]
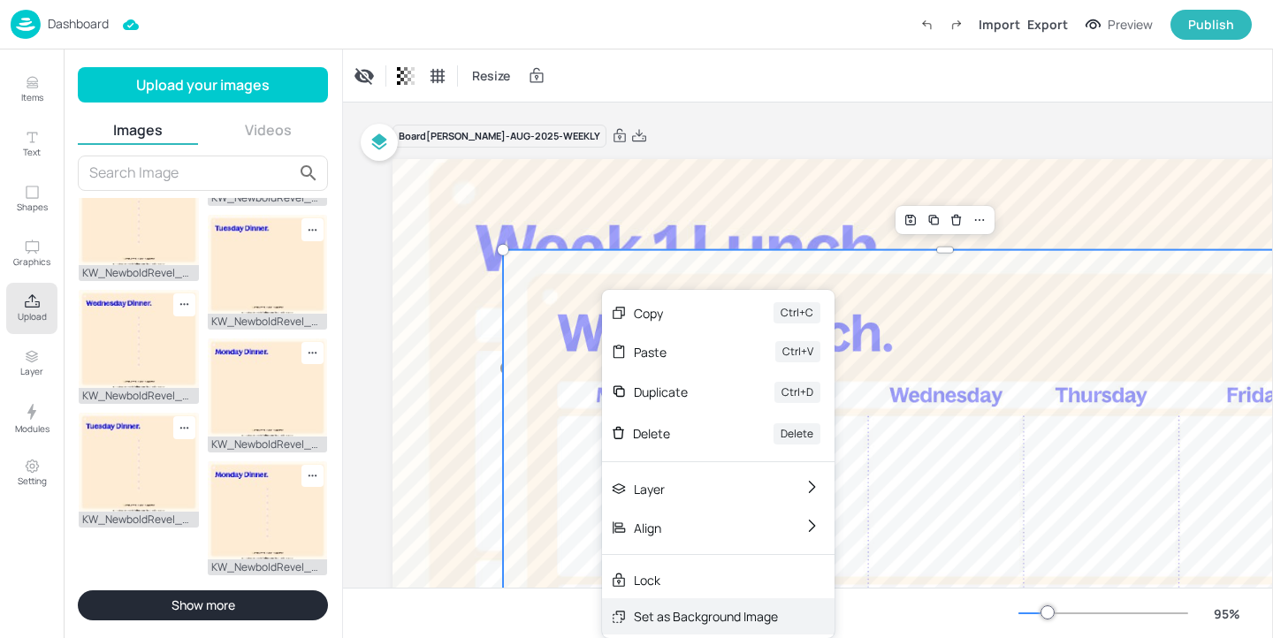
click at [736, 622] on div "Set as Background Image" at bounding box center [706, 616] width 144 height 19
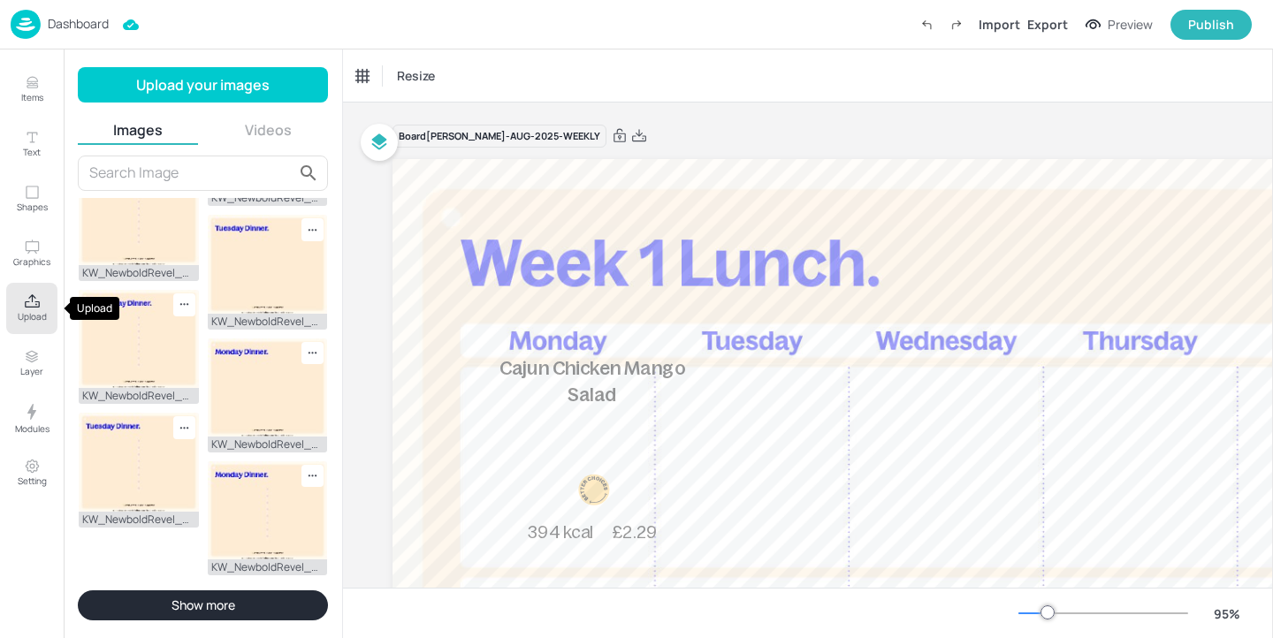
click at [28, 315] on p "Upload" at bounding box center [32, 316] width 29 height 12
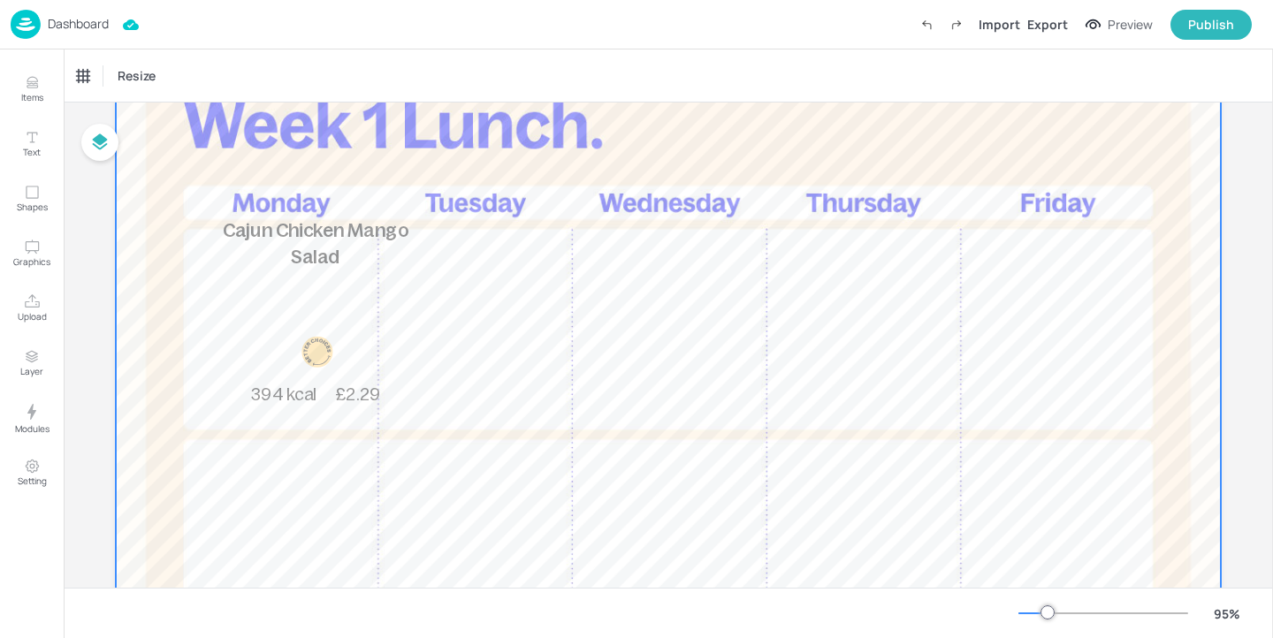
scroll to position [214, 0]
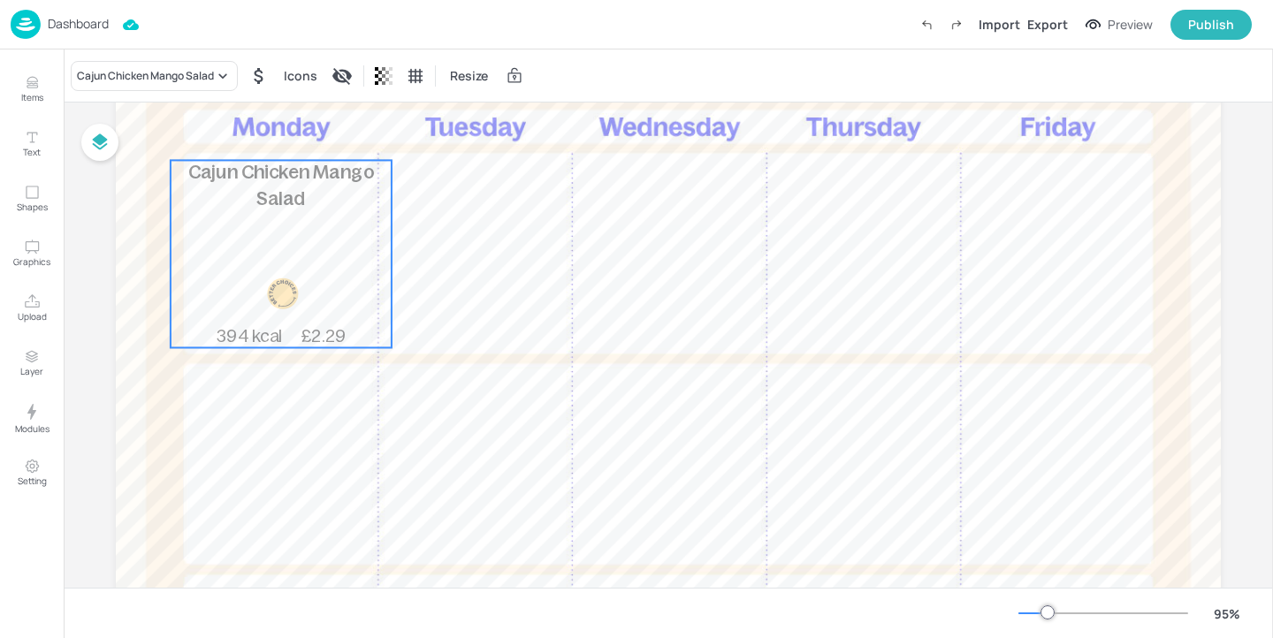
drag, startPoint x: 332, startPoint y: 273, endPoint x: 298, endPoint y: 291, distance: 38.7
click at [298, 291] on div at bounding box center [282, 293] width 67 height 32
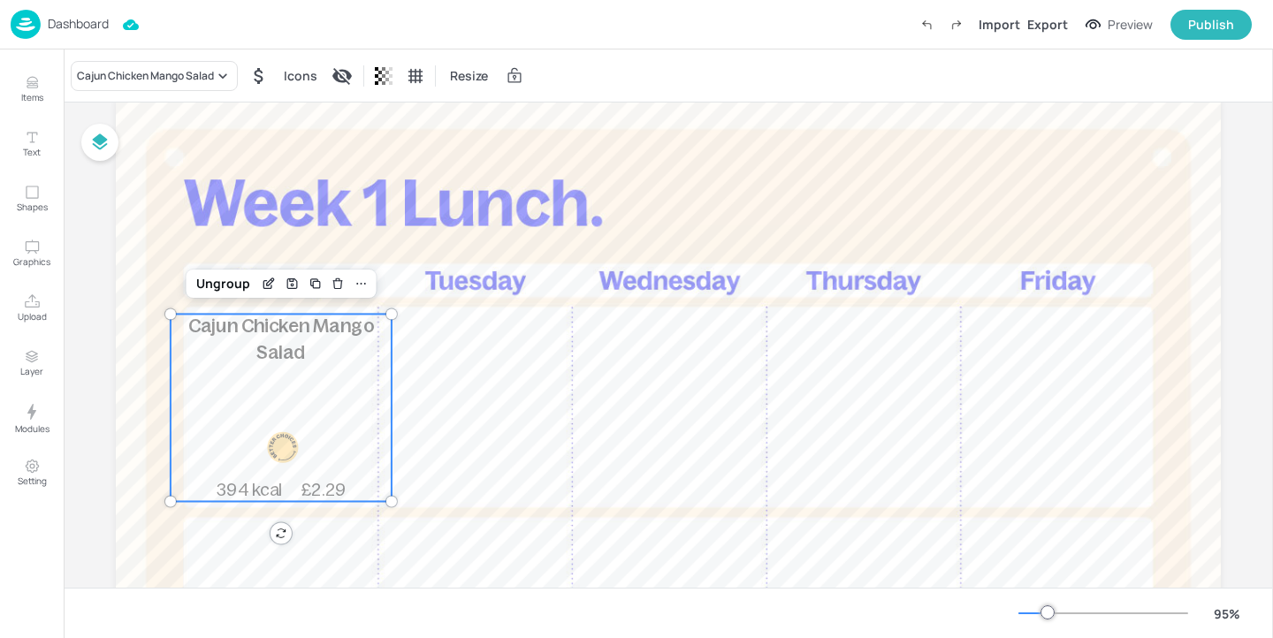
scroll to position [57, 0]
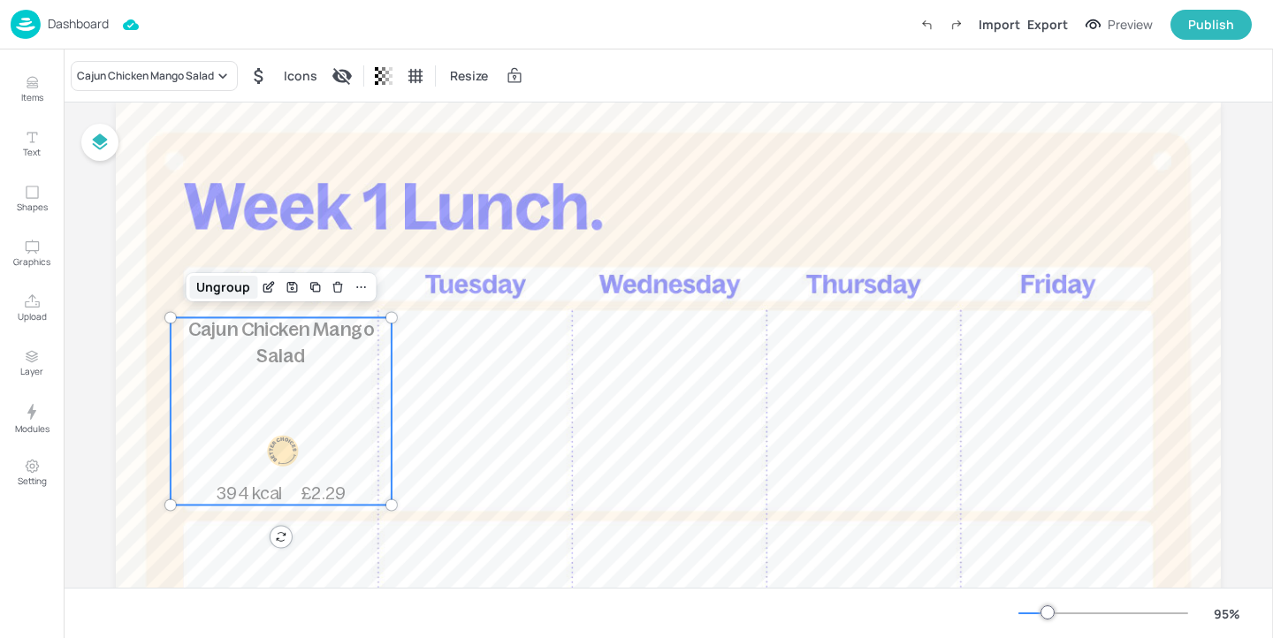
click at [227, 291] on div "Ungroup" at bounding box center [223, 287] width 68 height 23
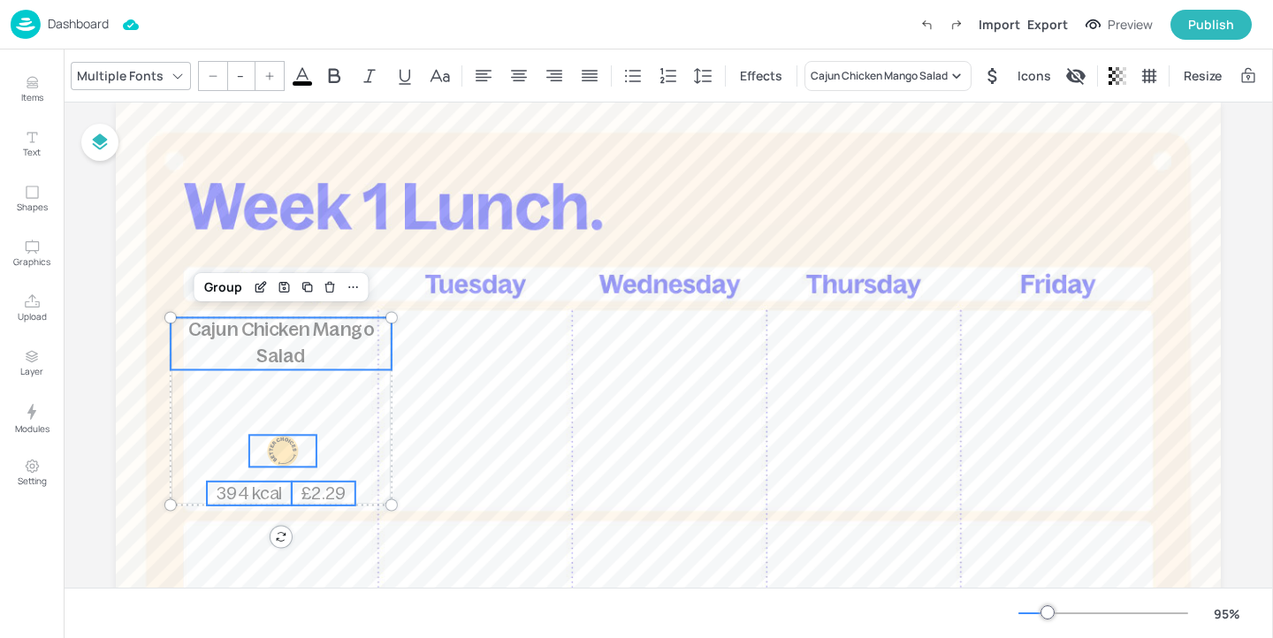
click at [171, 337] on p "Cajun Chicken Mango Salad" at bounding box center [281, 343] width 221 height 52
type input "22"
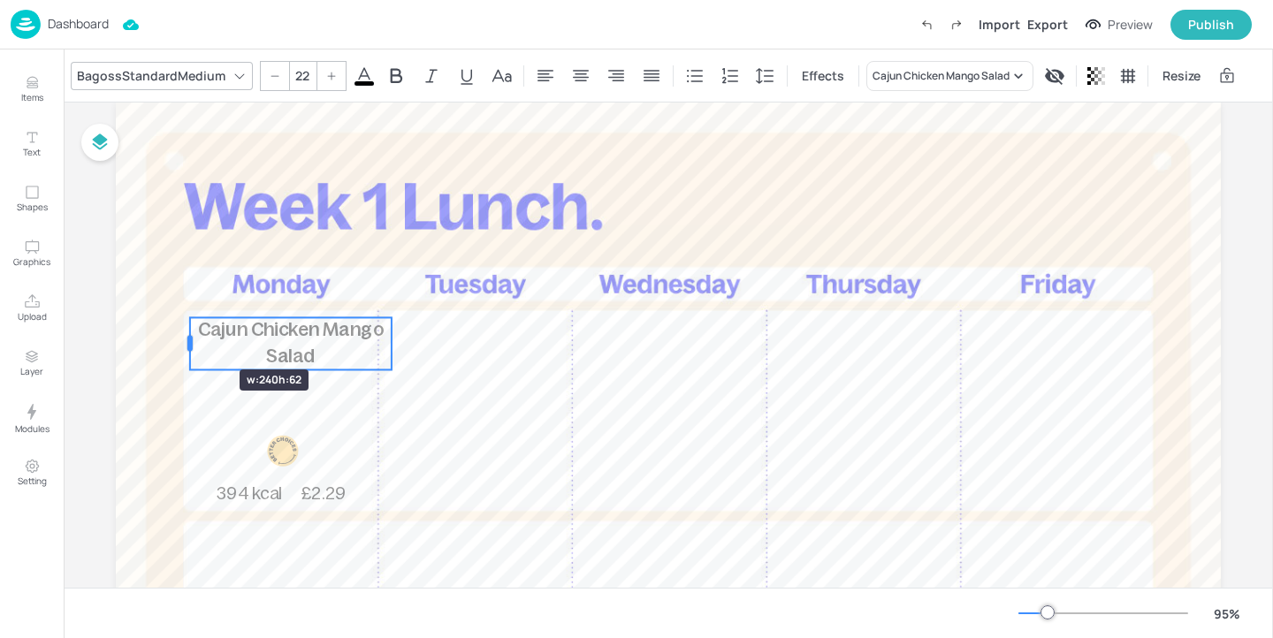
drag, startPoint x: 167, startPoint y: 337, endPoint x: 186, endPoint y: 338, distance: 19.5
click at [187, 338] on div at bounding box center [189, 344] width 5 height 16
drag, startPoint x: 387, startPoint y: 340, endPoint x: 369, endPoint y: 340, distance: 17.7
click at [370, 340] on div at bounding box center [372, 344] width 5 height 16
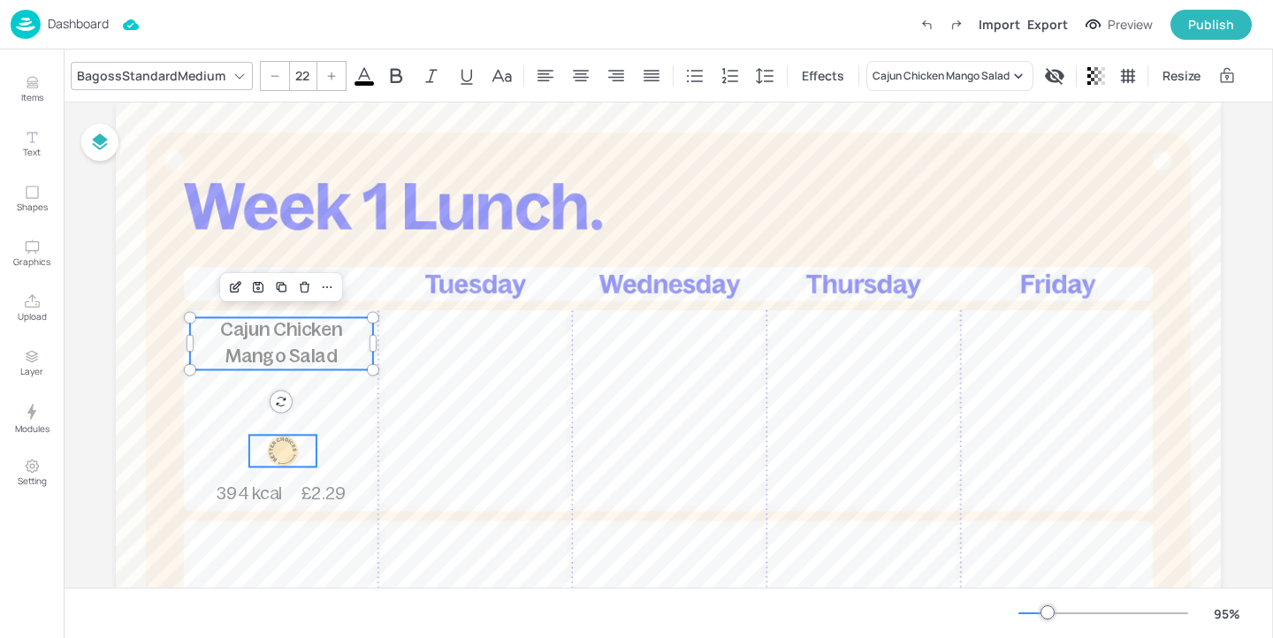
click at [289, 445] on div at bounding box center [283, 451] width 32 height 32
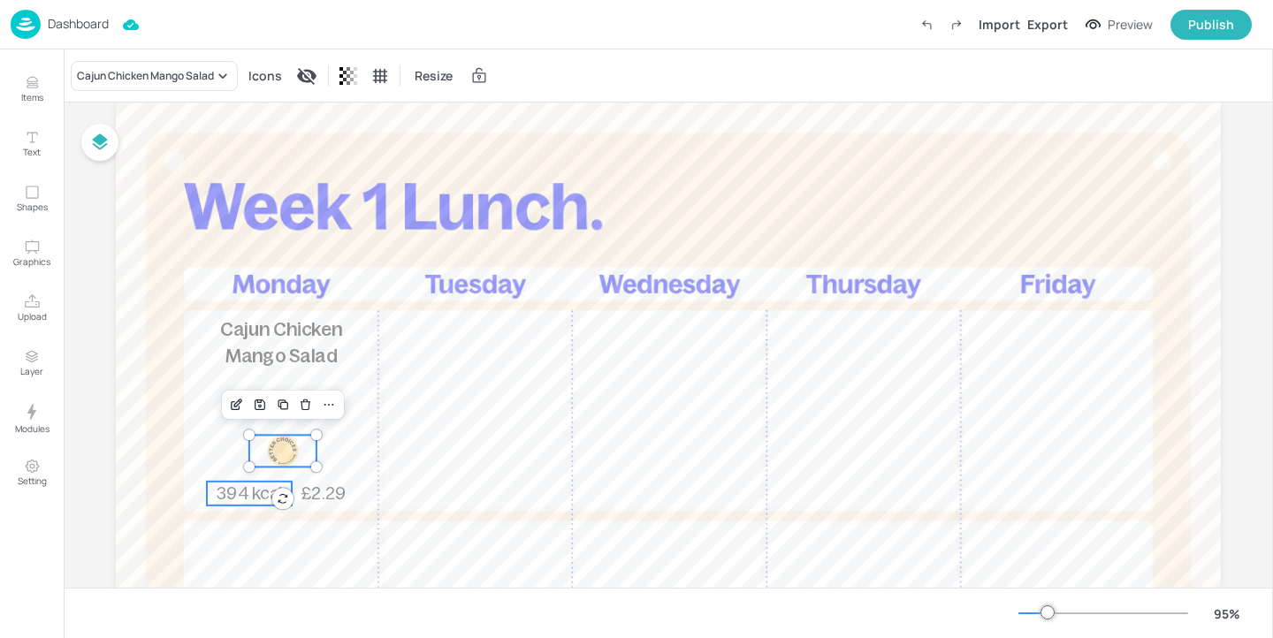
click at [246, 497] on span "394 kcal" at bounding box center [249, 493] width 65 height 19
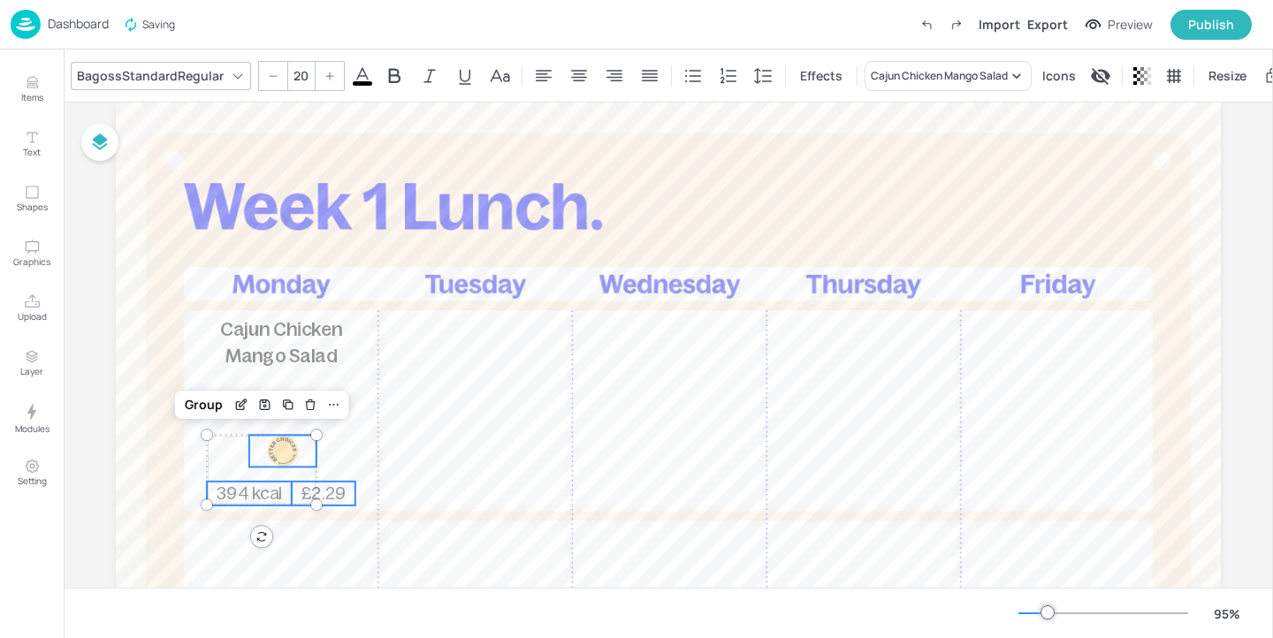
click at [324, 490] on span "£2.29" at bounding box center [322, 493] width 45 height 19
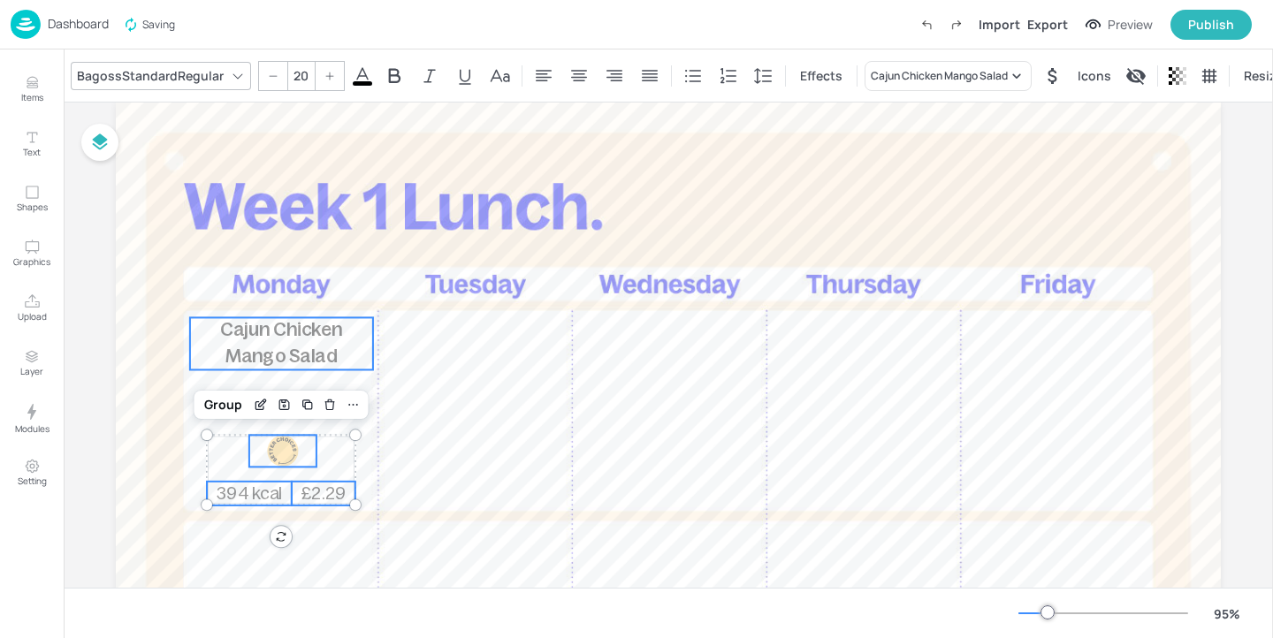
click at [294, 359] on span "Cajun Chicken Mango Salad" at bounding box center [281, 342] width 122 height 47
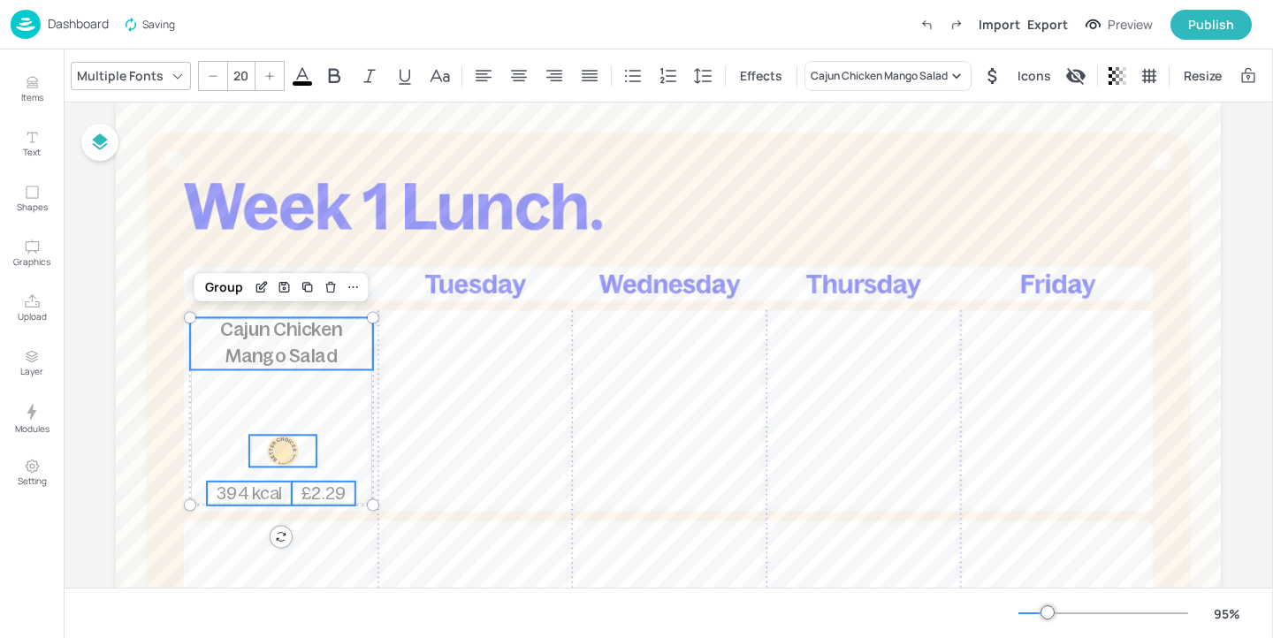
type input "--"
click at [224, 289] on div "Group" at bounding box center [224, 287] width 52 height 23
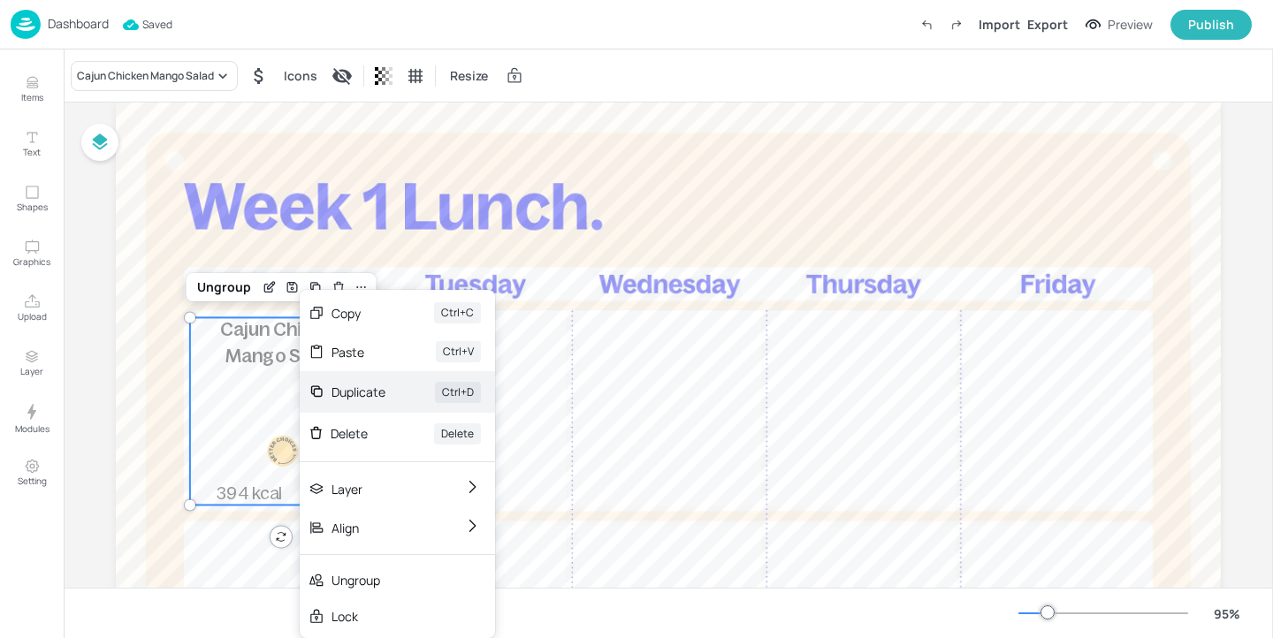
click at [359, 385] on div "Duplicate" at bounding box center [358, 392] width 54 height 19
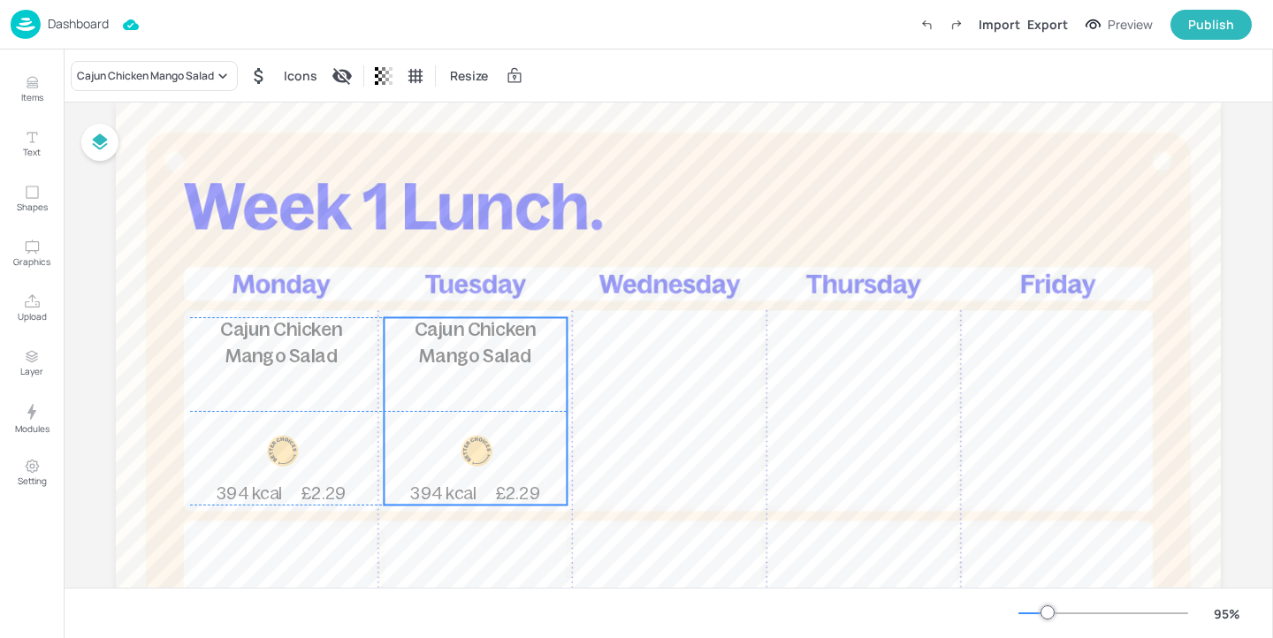
drag, startPoint x: 272, startPoint y: 385, endPoint x: 458, endPoint y: 378, distance: 185.7
click at [458, 378] on div "Cajun Chicken Mango Salad 394 kcal £2.29" at bounding box center [475, 410] width 183 height 187
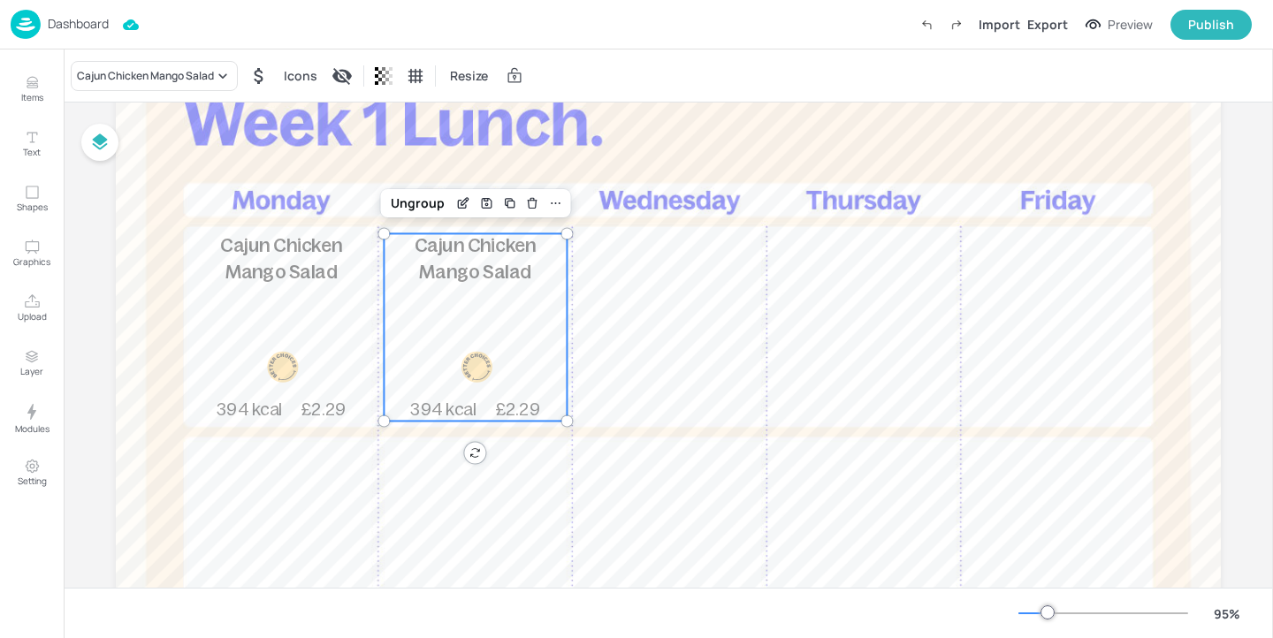
scroll to position [153, 0]
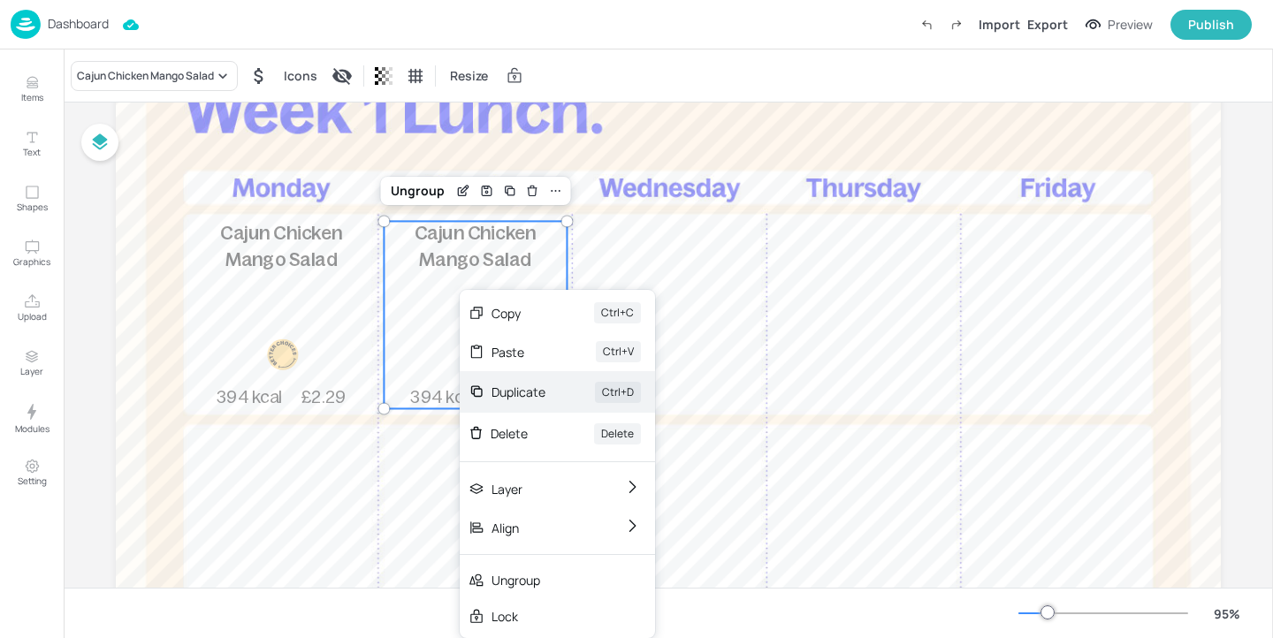
click at [521, 391] on div "Duplicate" at bounding box center [518, 392] width 54 height 19
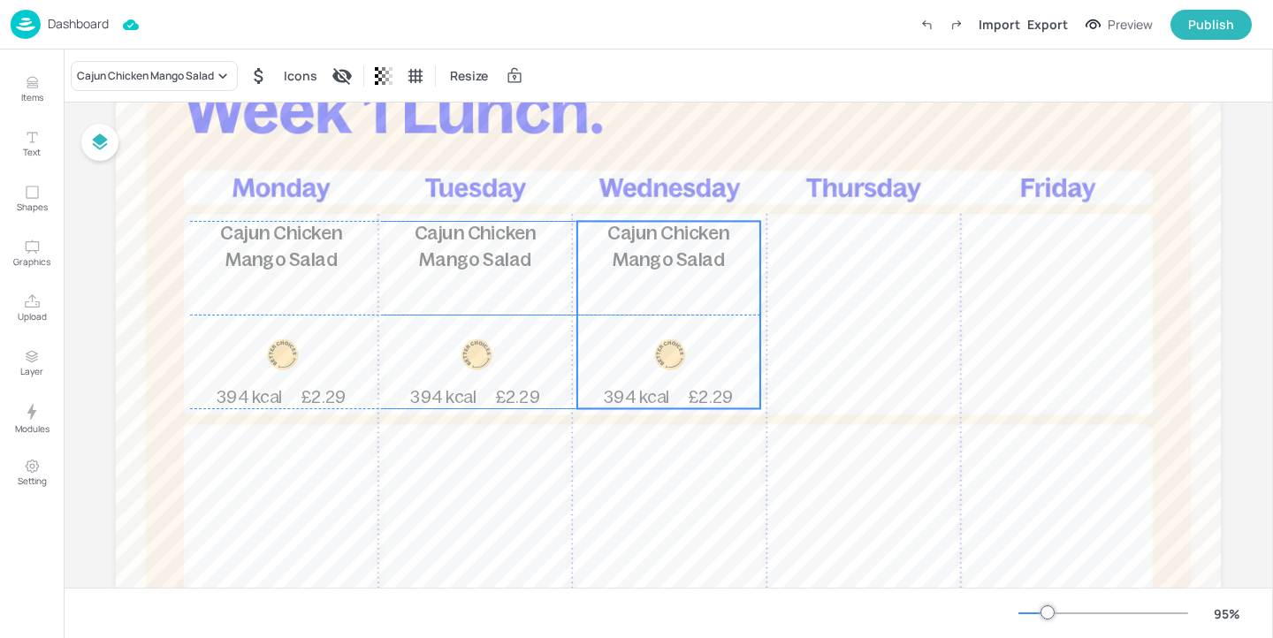
drag, startPoint x: 459, startPoint y: 332, endPoint x: 643, endPoint y: 327, distance: 184.8
click at [643, 327] on div "Cajun Chicken Mango Salad 394 kcal £2.29" at bounding box center [668, 314] width 183 height 187
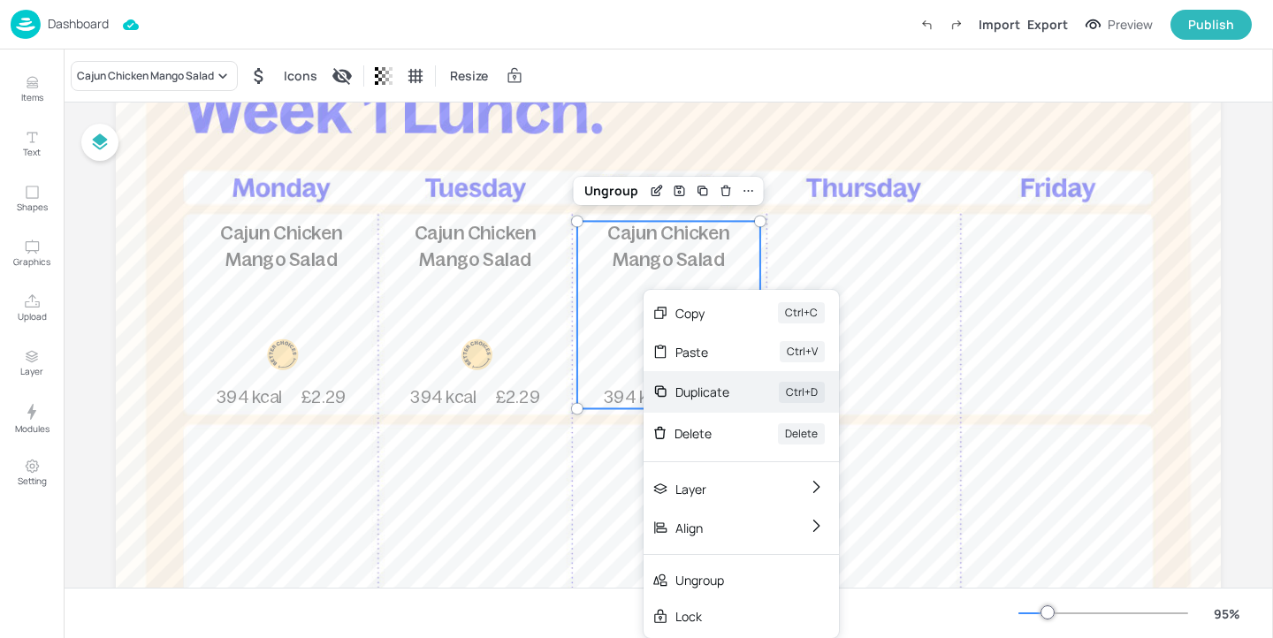
click at [710, 391] on div "Duplicate" at bounding box center [702, 392] width 54 height 19
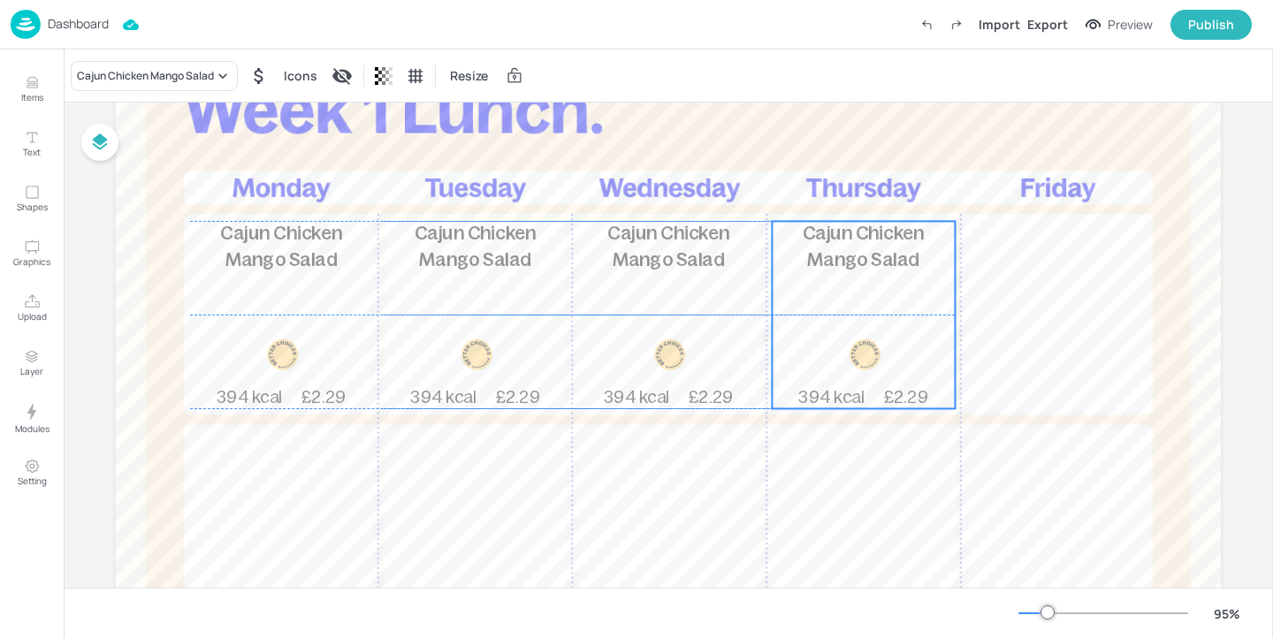
drag, startPoint x: 661, startPoint y: 364, endPoint x: 848, endPoint y: 353, distance: 186.8
click at [848, 353] on div at bounding box center [864, 354] width 32 height 32
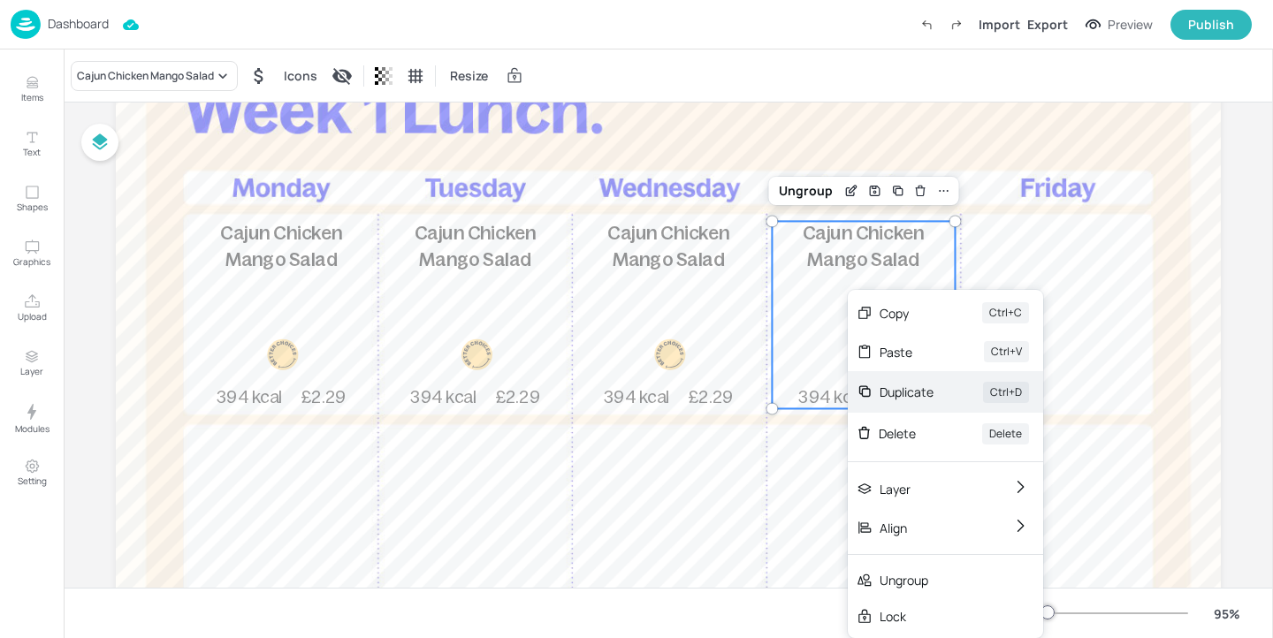
click at [900, 392] on div "Duplicate" at bounding box center [906, 392] width 54 height 19
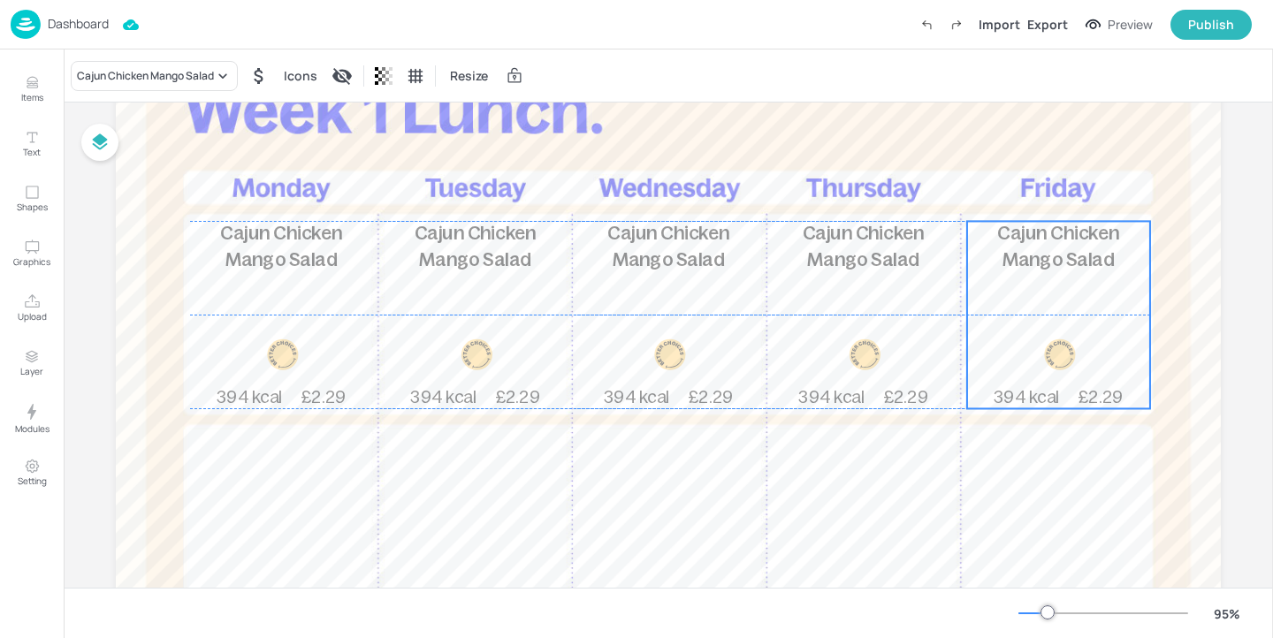
drag, startPoint x: 891, startPoint y: 307, endPoint x: 1038, endPoint y: 306, distance: 146.7
click at [1038, 306] on div "Cajun Chicken Mango Salad 394 kcal £2.29" at bounding box center [1058, 314] width 183 height 187
click at [1037, 306] on div "Cajun Chicken Mango Salad 394 kcal £2.29" at bounding box center [1057, 314] width 183 height 187
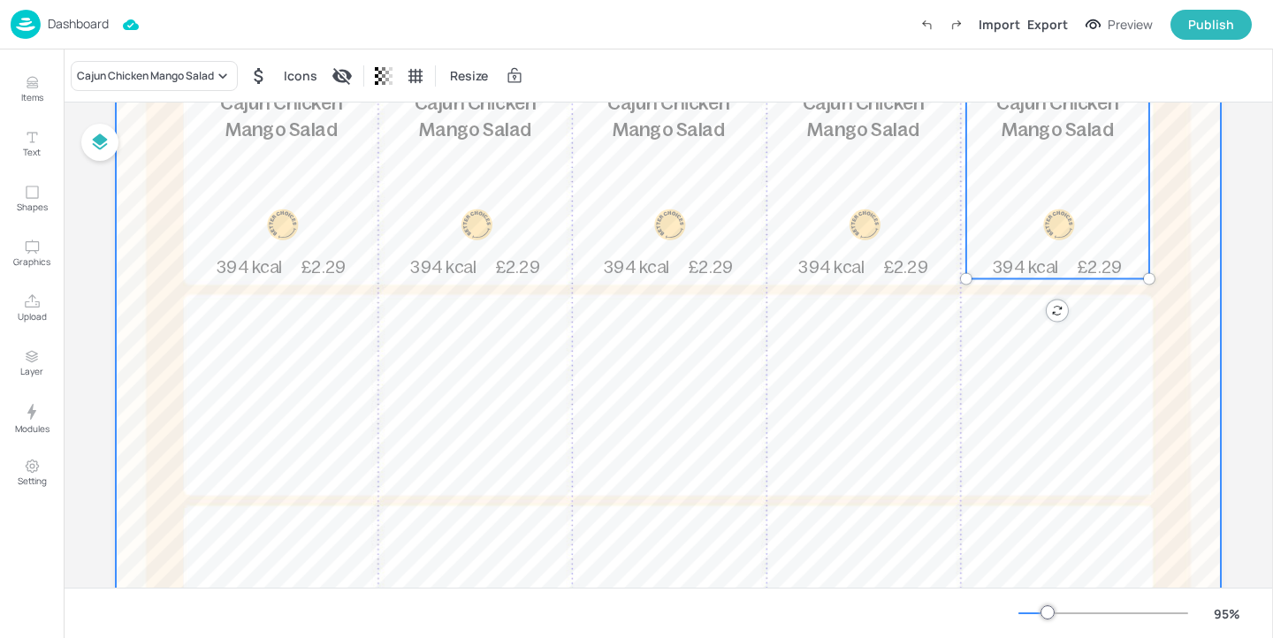
scroll to position [338, 0]
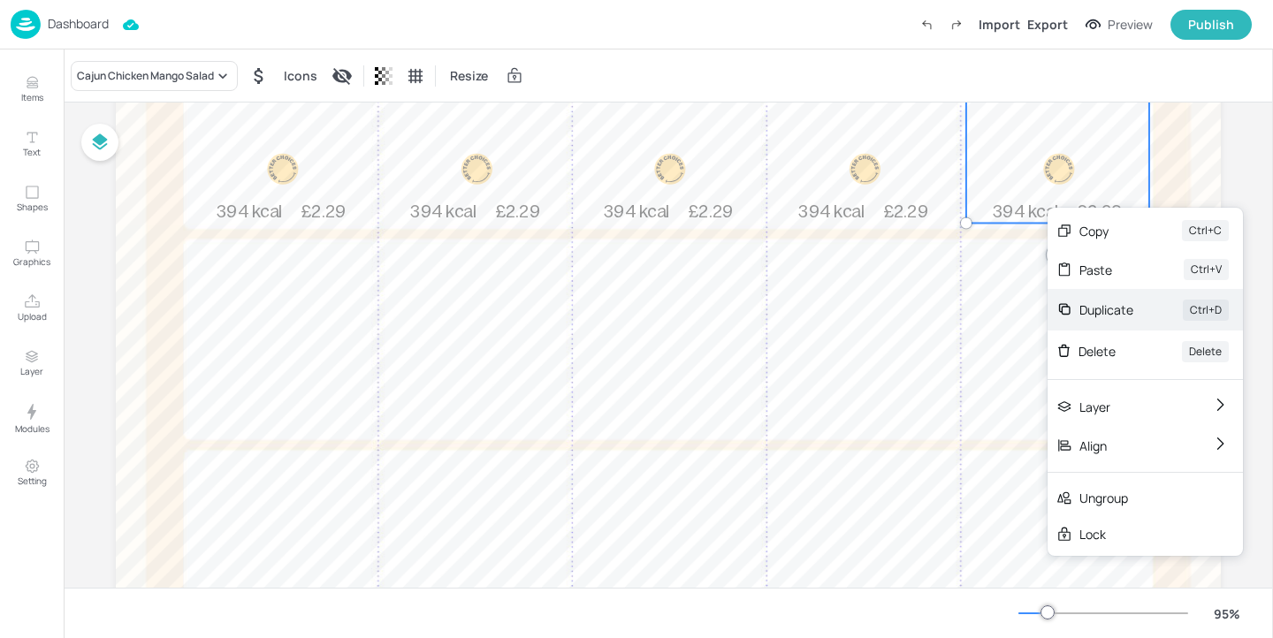
click at [1098, 306] on div "Duplicate" at bounding box center [1106, 309] width 54 height 19
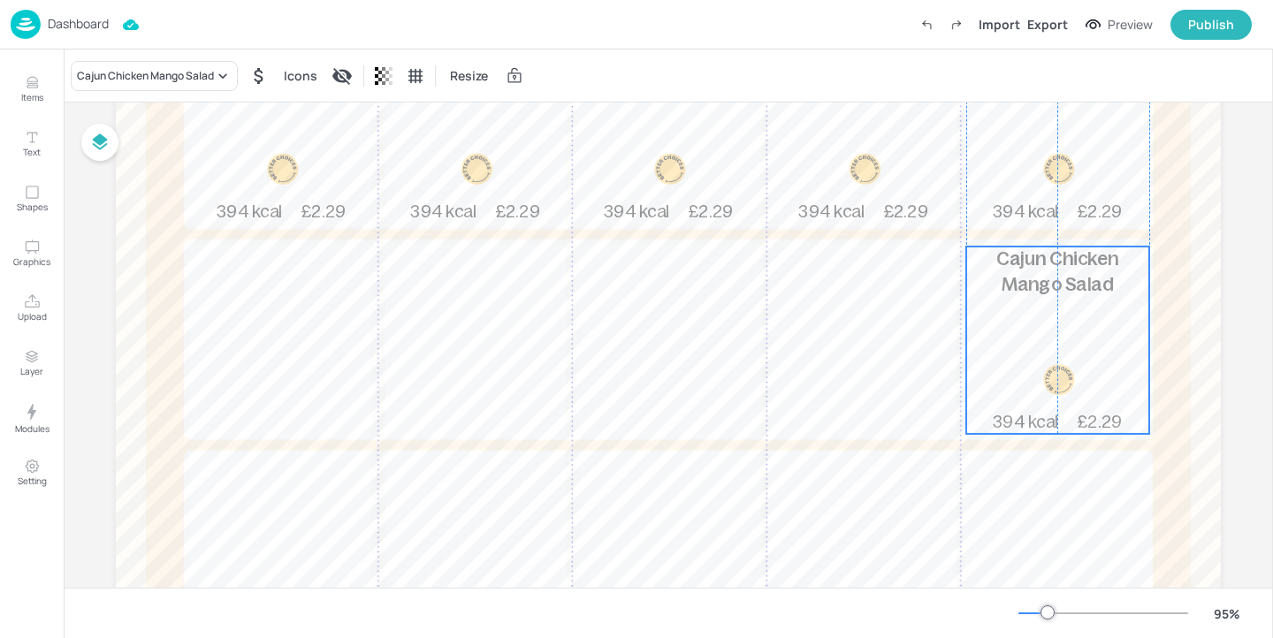
drag, startPoint x: 1061, startPoint y: 235, endPoint x: 1055, endPoint y: 366, distance: 130.9
click at [1055, 366] on div at bounding box center [1059, 380] width 32 height 32
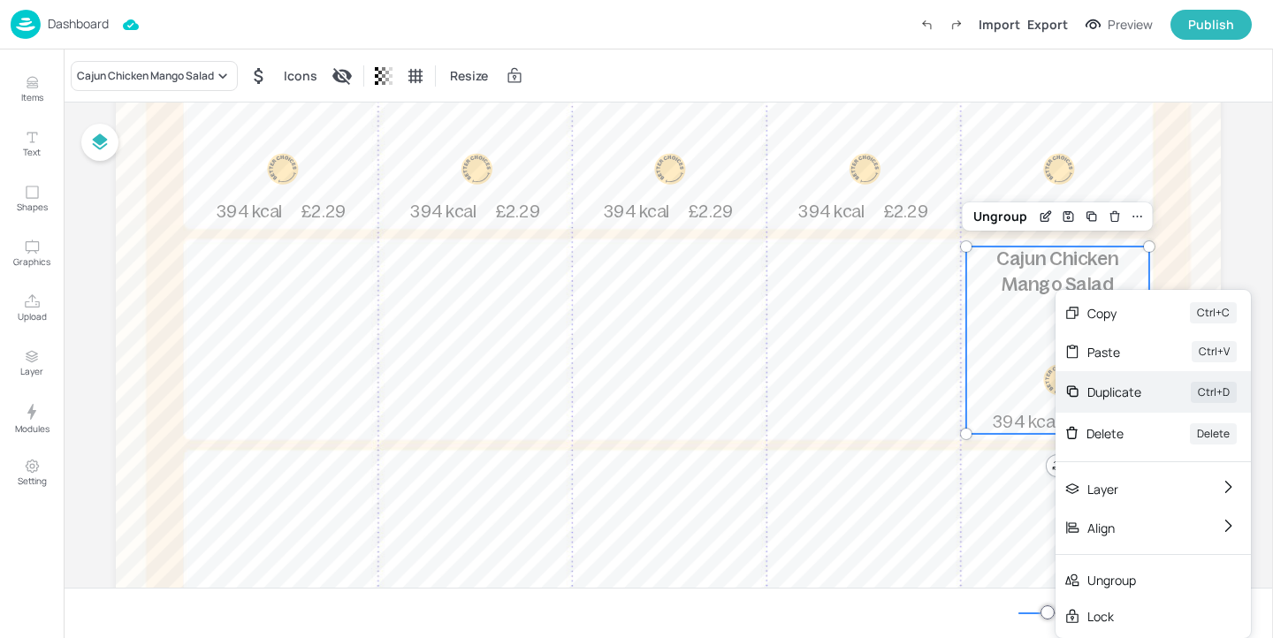
click at [1109, 386] on div "Duplicate" at bounding box center [1114, 392] width 54 height 19
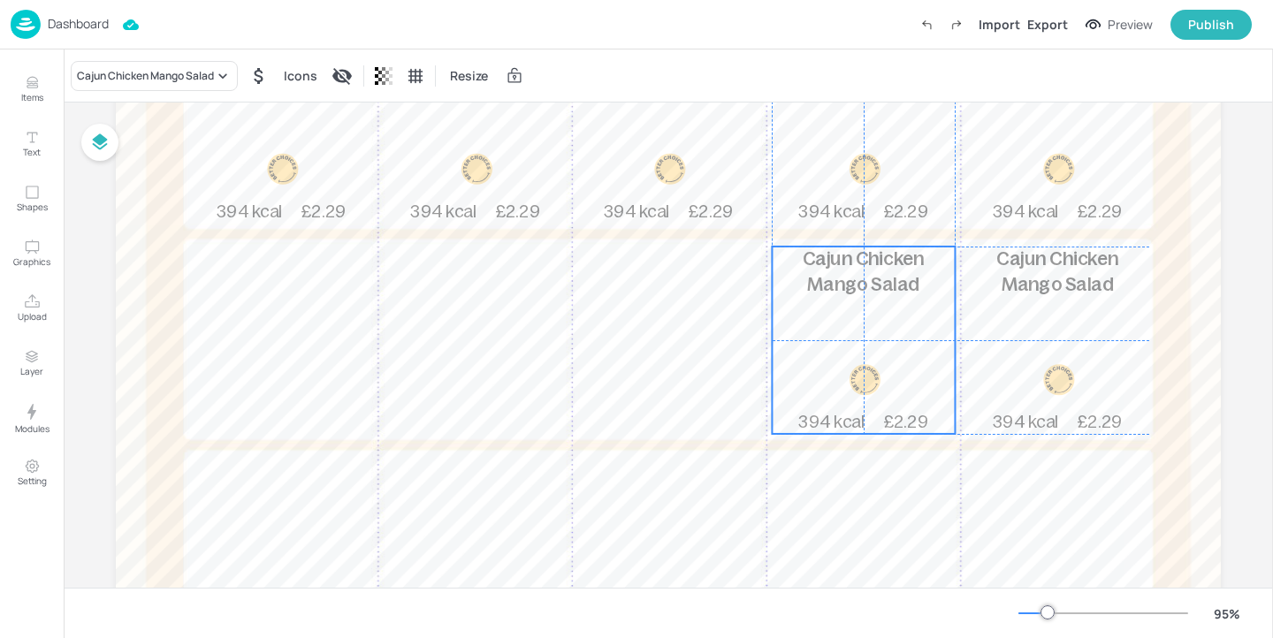
drag, startPoint x: 1066, startPoint y: 345, endPoint x: 864, endPoint y: 338, distance: 201.6
click at [864, 338] on div "Cajun Chicken Mango Salad 394 kcal £2.29" at bounding box center [863, 340] width 183 height 187
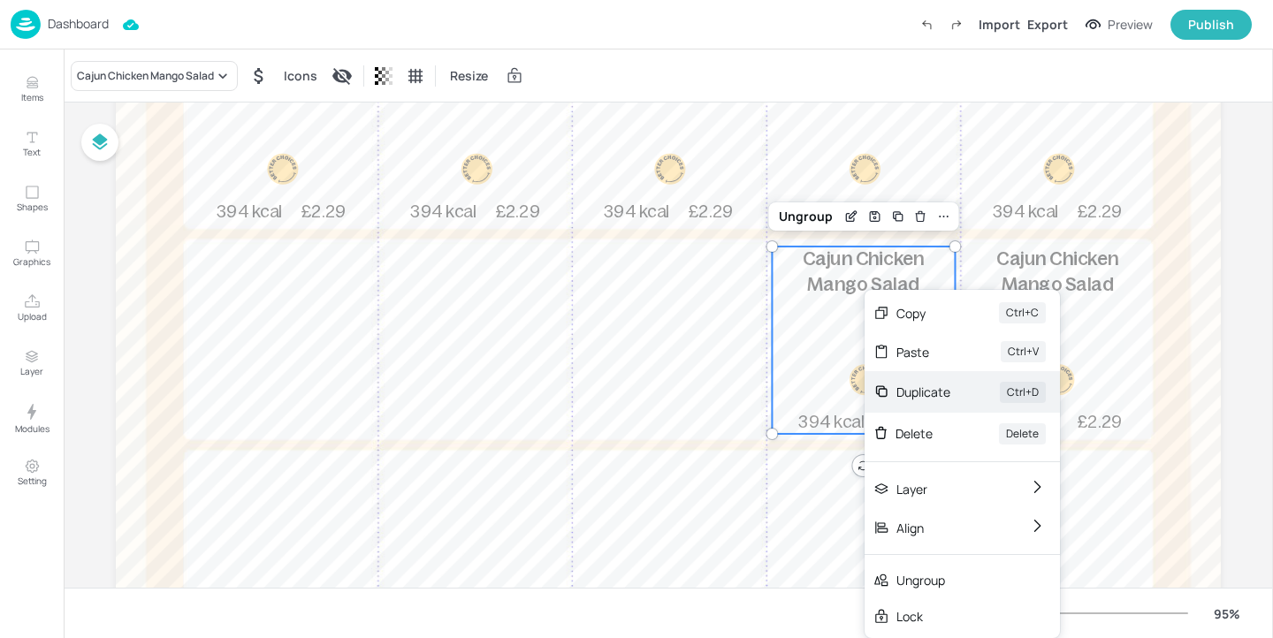
click at [925, 397] on div "Duplicate" at bounding box center [923, 392] width 54 height 19
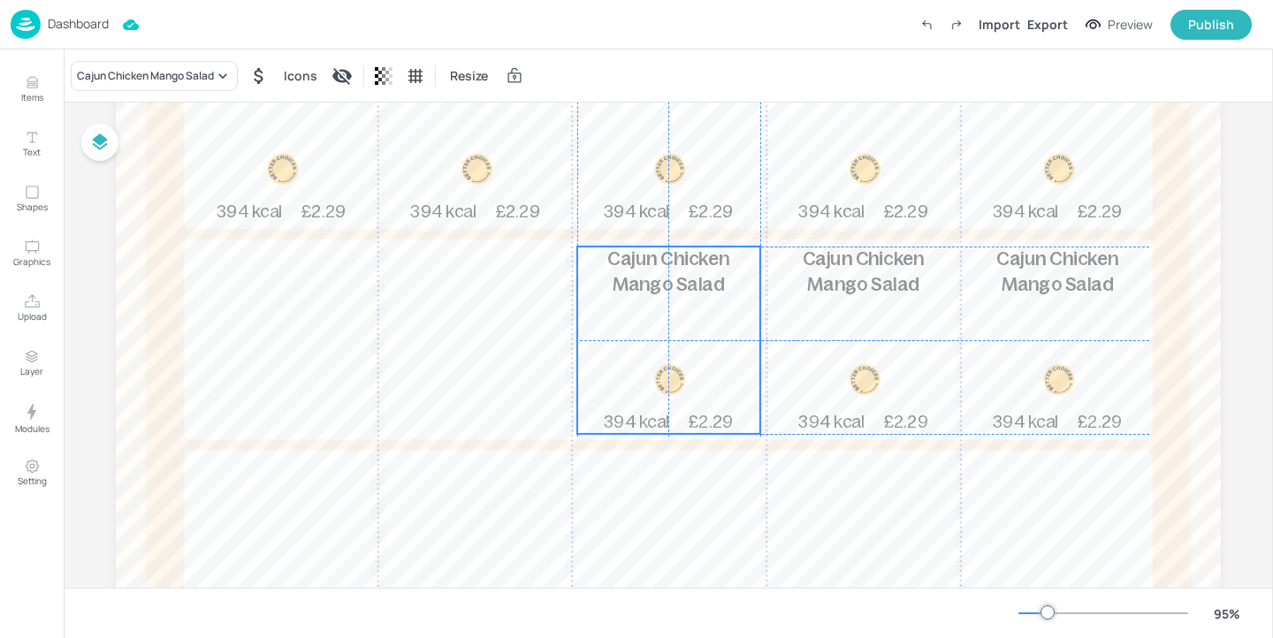
drag, startPoint x: 862, startPoint y: 334, endPoint x: 661, endPoint y: 329, distance: 200.7
click at [661, 329] on div "Cajun Chicken Mango Salad 394 kcal £2.29" at bounding box center [668, 340] width 183 height 187
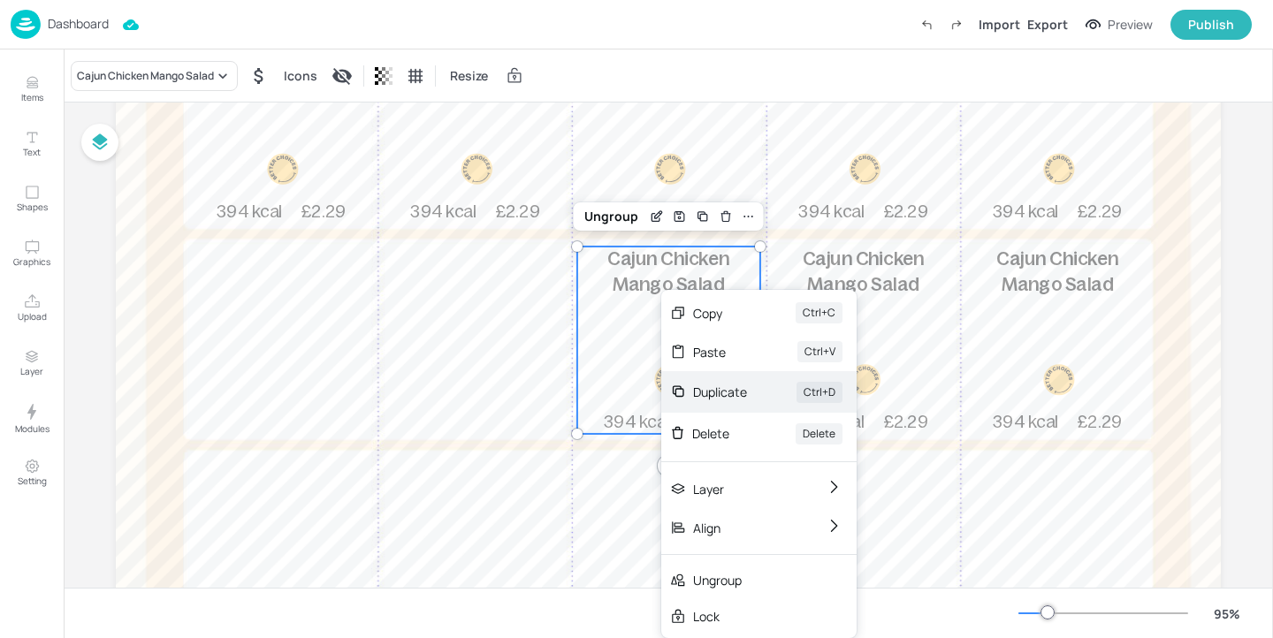
click at [723, 388] on div "Duplicate" at bounding box center [720, 392] width 54 height 19
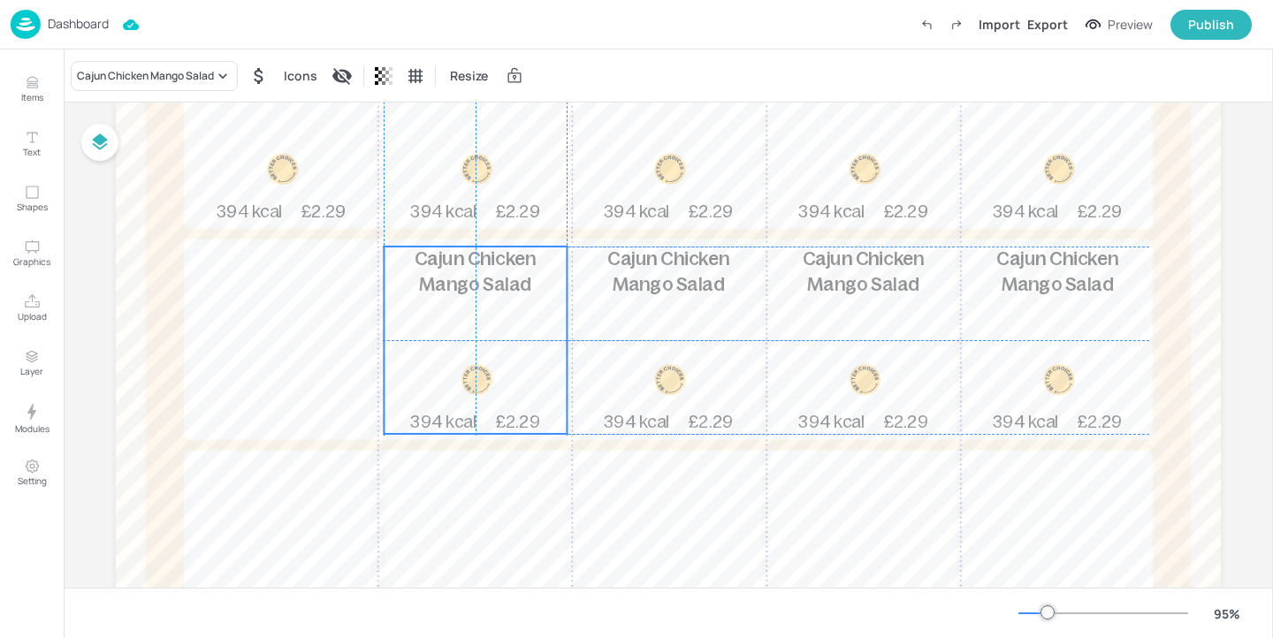
drag, startPoint x: 693, startPoint y: 324, endPoint x: 492, endPoint y: 318, distance: 200.7
click at [491, 318] on div "Cajun Chicken Mango Salad 394 kcal £2.29" at bounding box center [475, 340] width 183 height 187
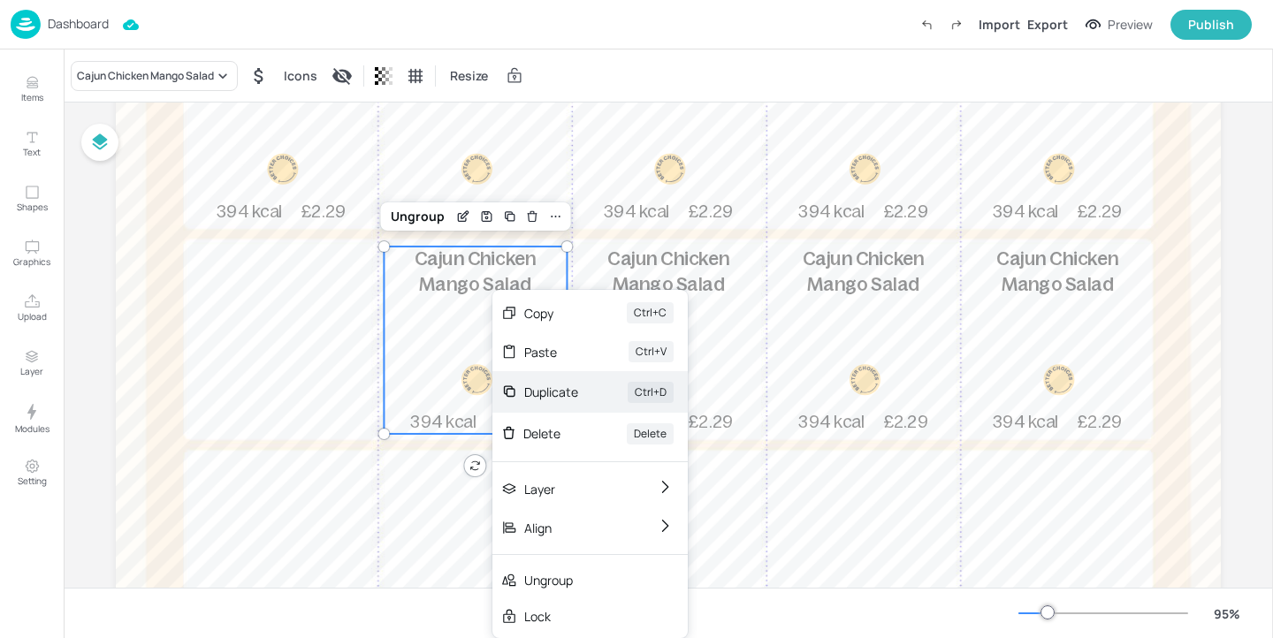
click at [556, 392] on div "Duplicate" at bounding box center [551, 392] width 54 height 19
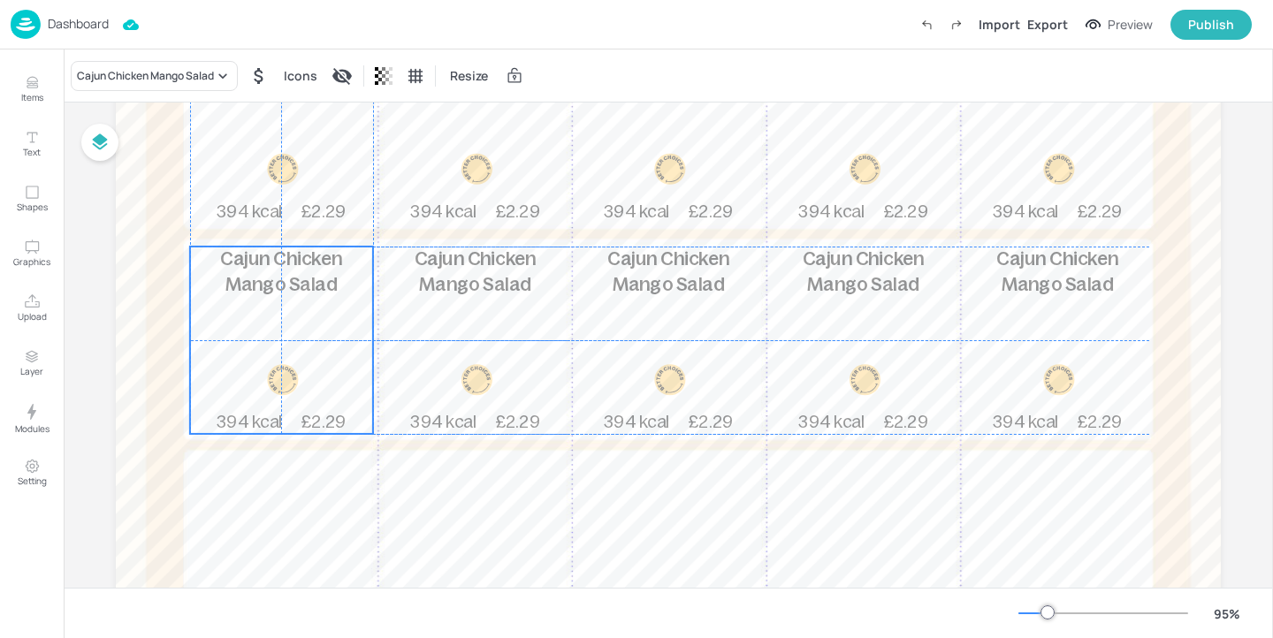
drag, startPoint x: 514, startPoint y: 340, endPoint x: 313, endPoint y: 332, distance: 201.7
click at [313, 332] on div "Cajun Chicken Mango Salad 394 kcal £2.29" at bounding box center [281, 340] width 183 height 187
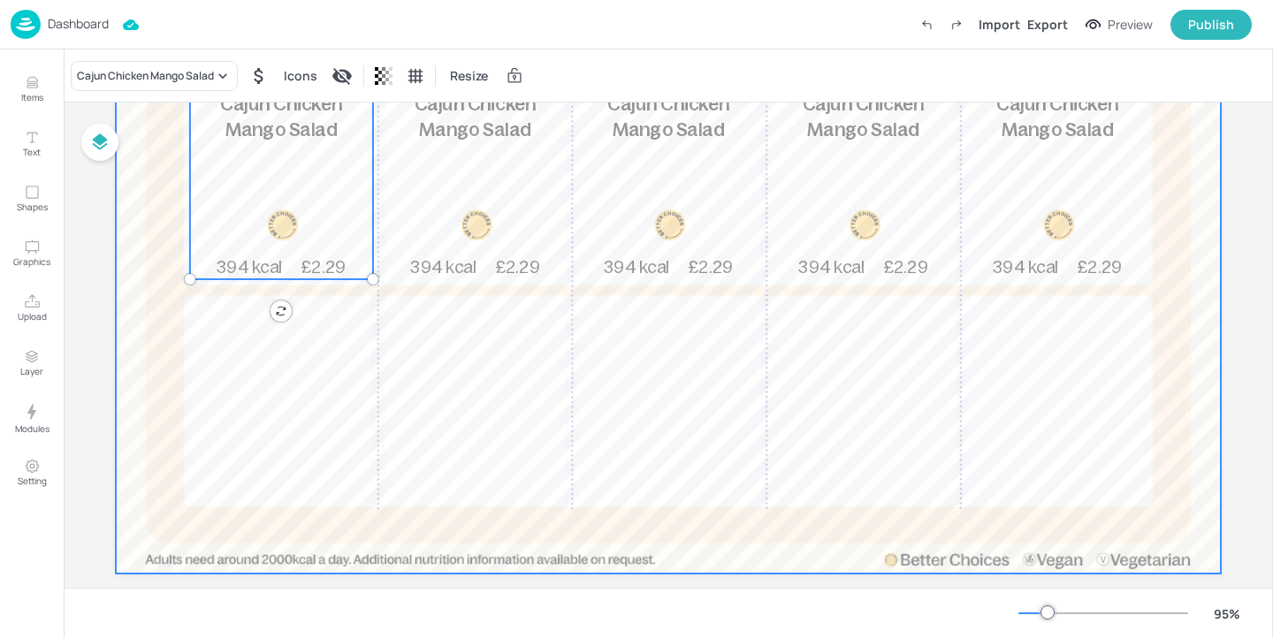
scroll to position [522, 0]
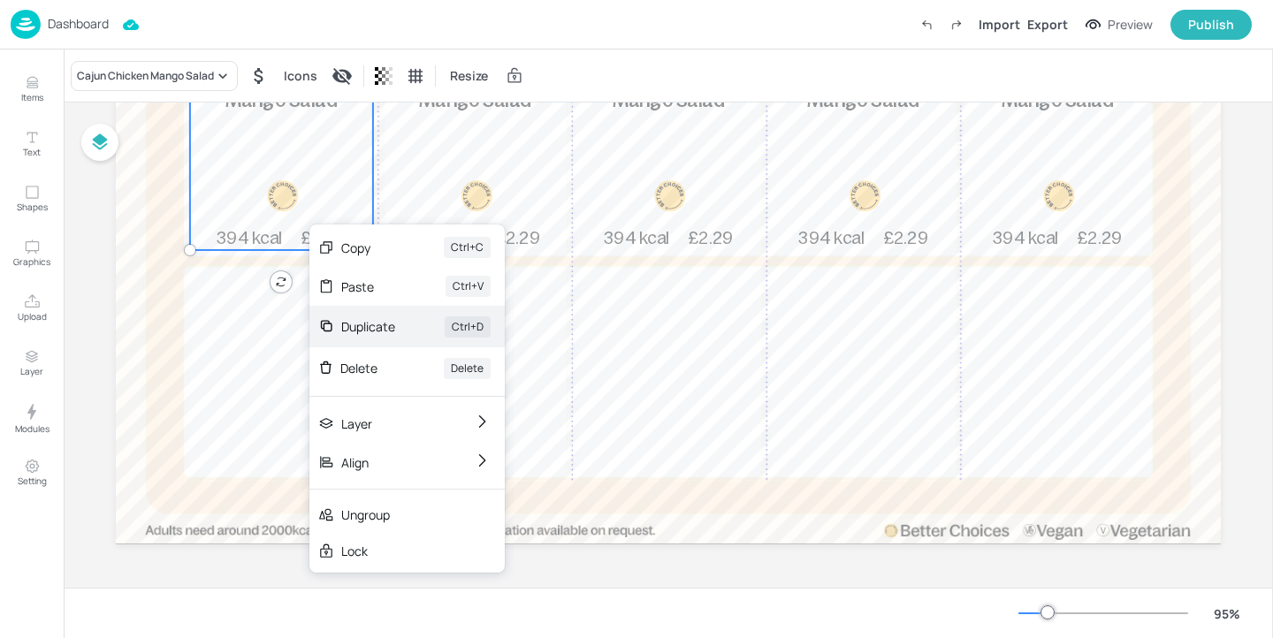
click at [384, 323] on div "Duplicate" at bounding box center [368, 326] width 54 height 19
